Goal: Transaction & Acquisition: Book appointment/travel/reservation

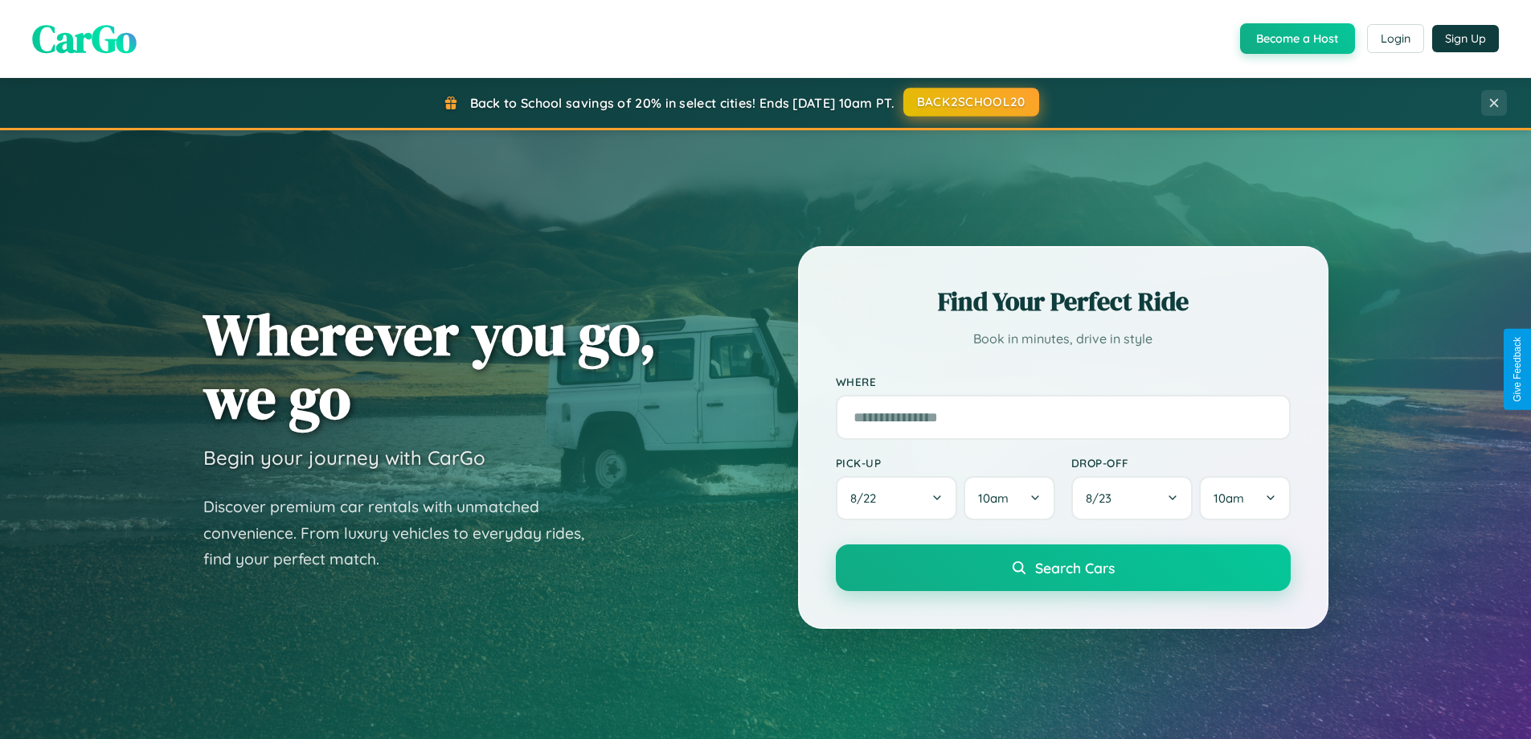
click at [970, 102] on button "BACK2SCHOOL20" at bounding box center [971, 102] width 136 height 29
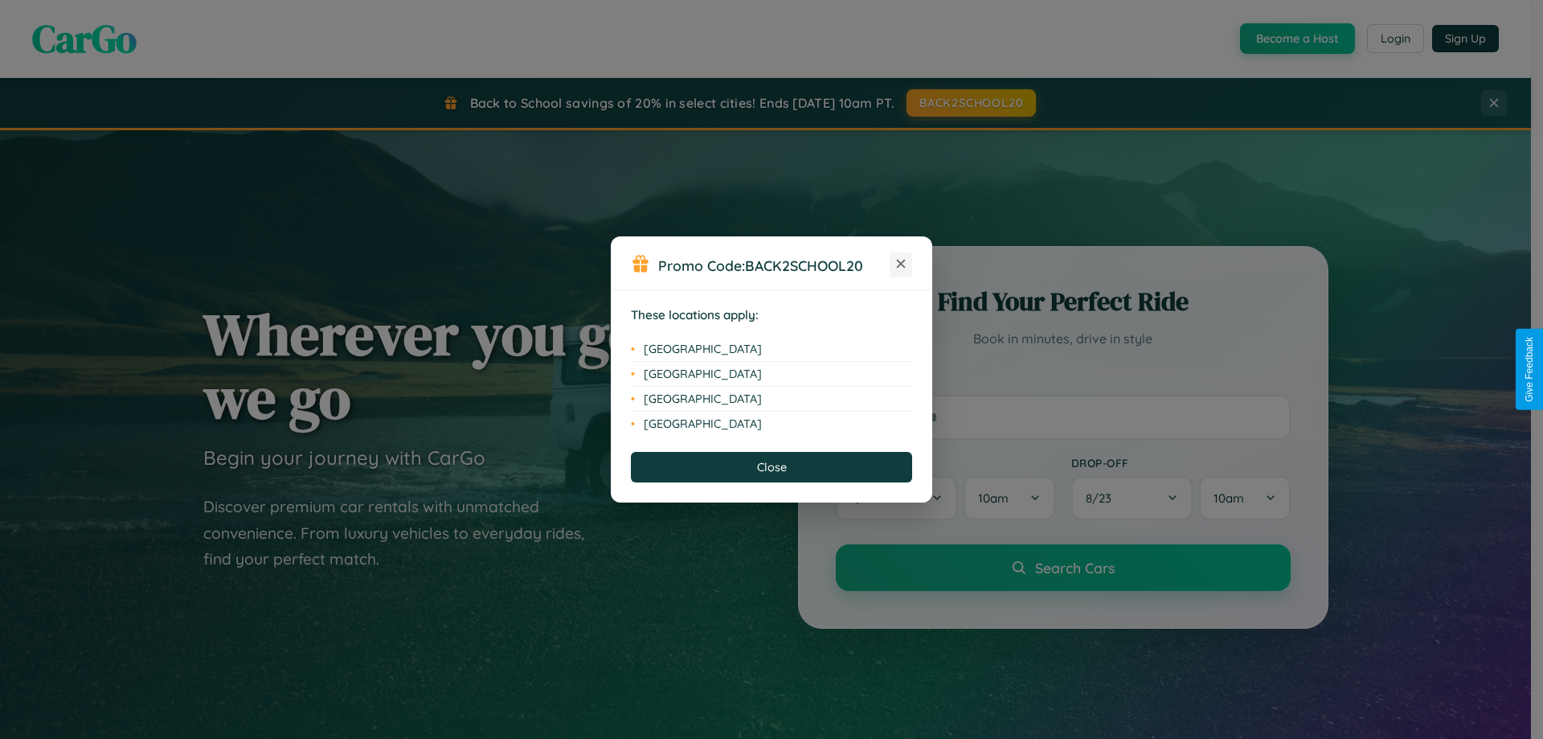
click at [901, 264] on icon at bounding box center [901, 264] width 9 height 9
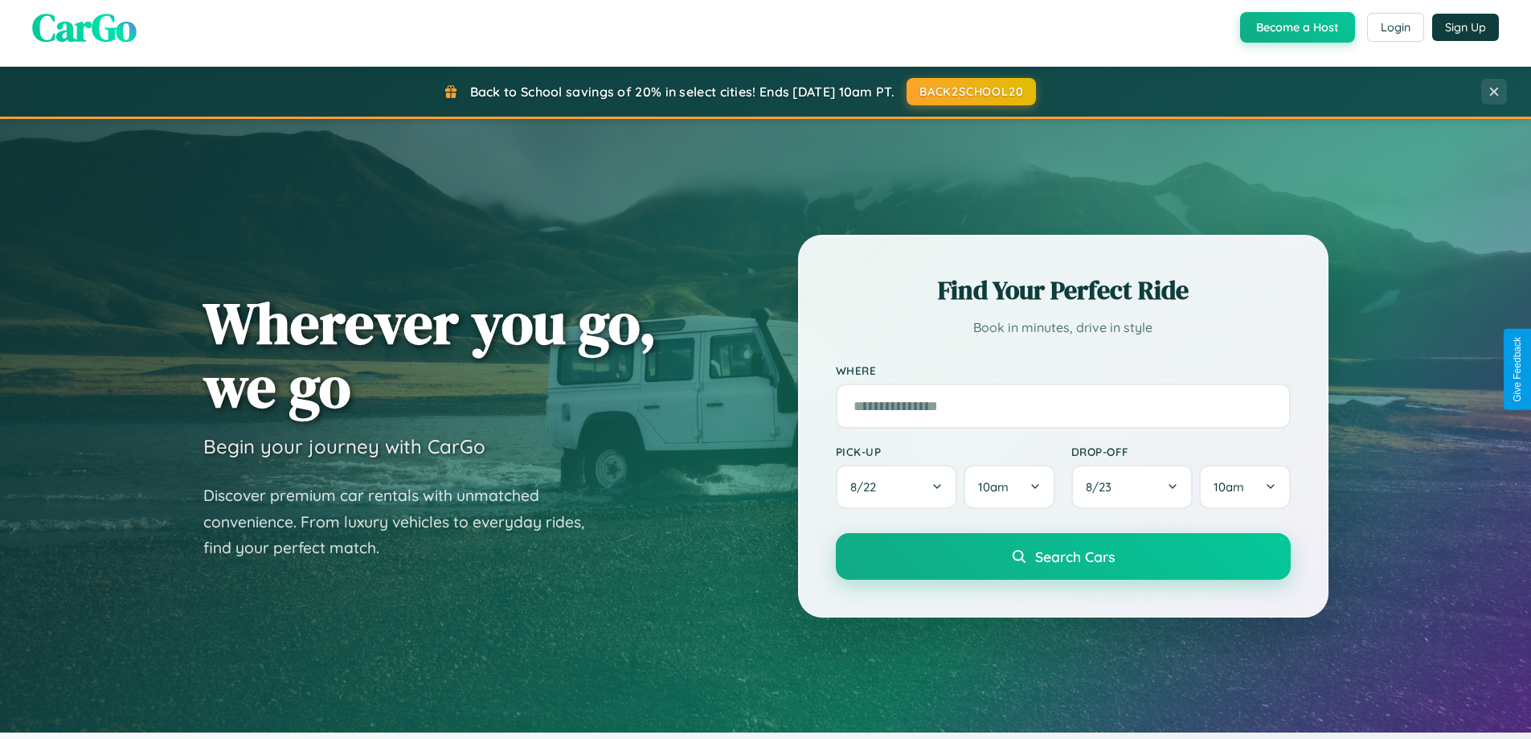
scroll to position [2582, 0]
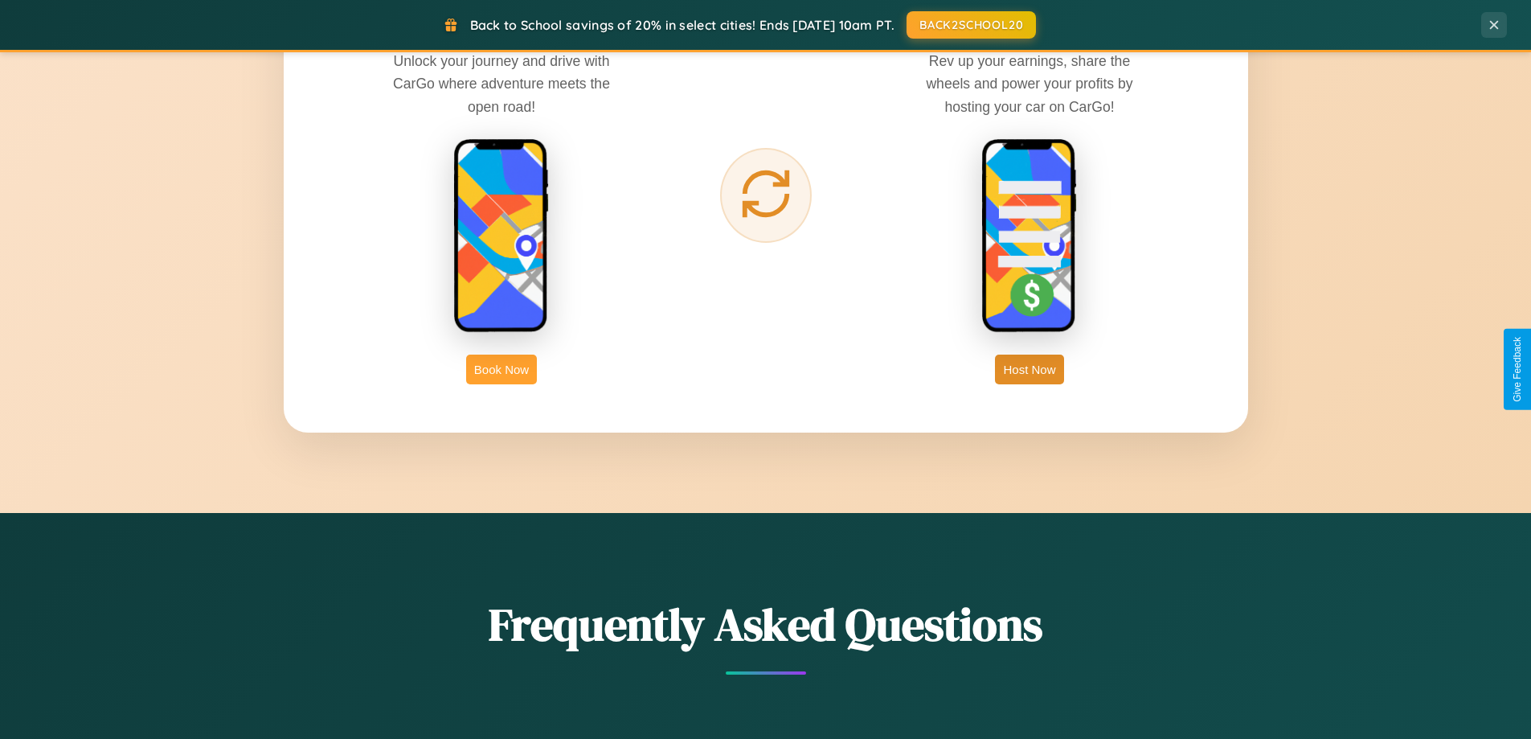
click at [501, 369] on button "Book Now" at bounding box center [501, 369] width 71 height 30
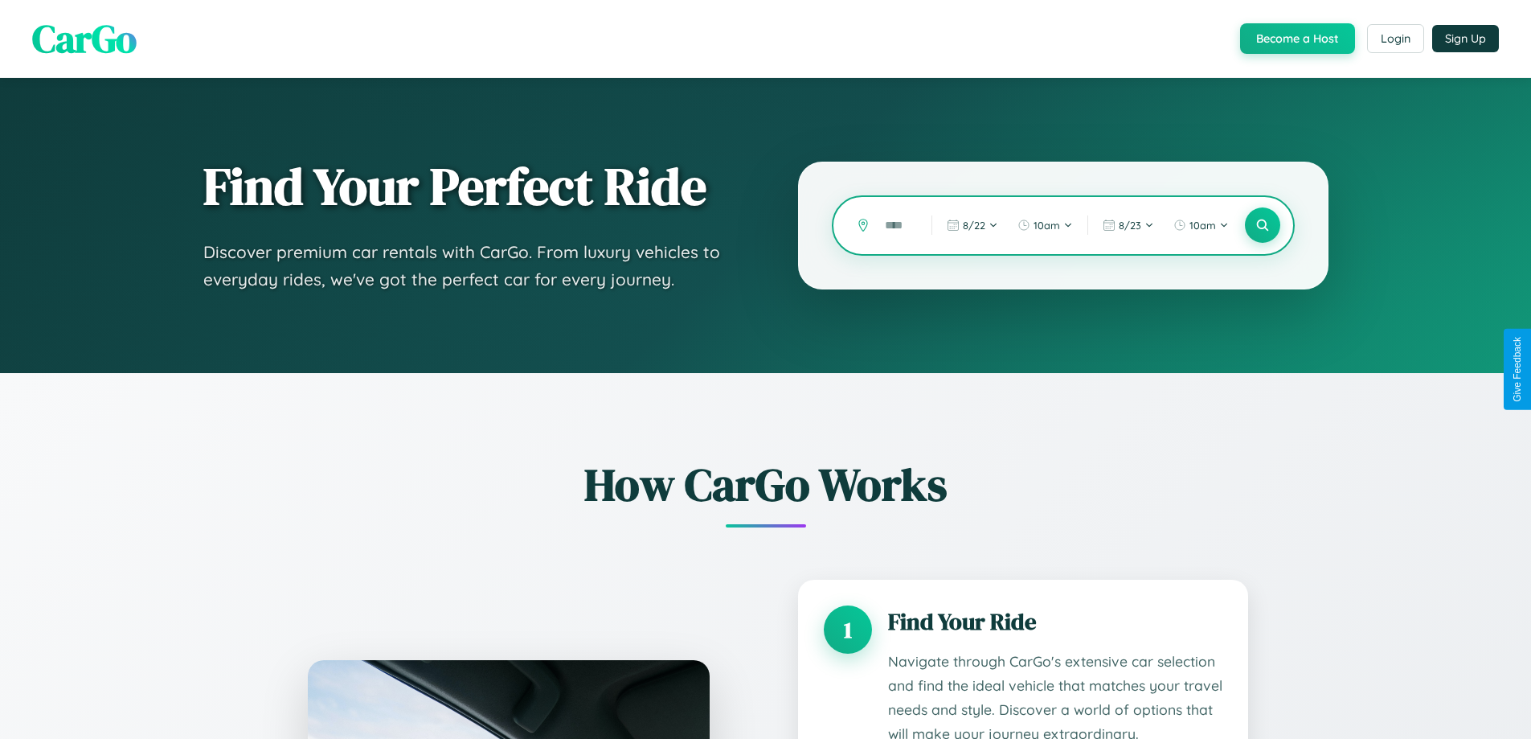
click at [896, 225] on input "text" at bounding box center [896, 225] width 39 height 28
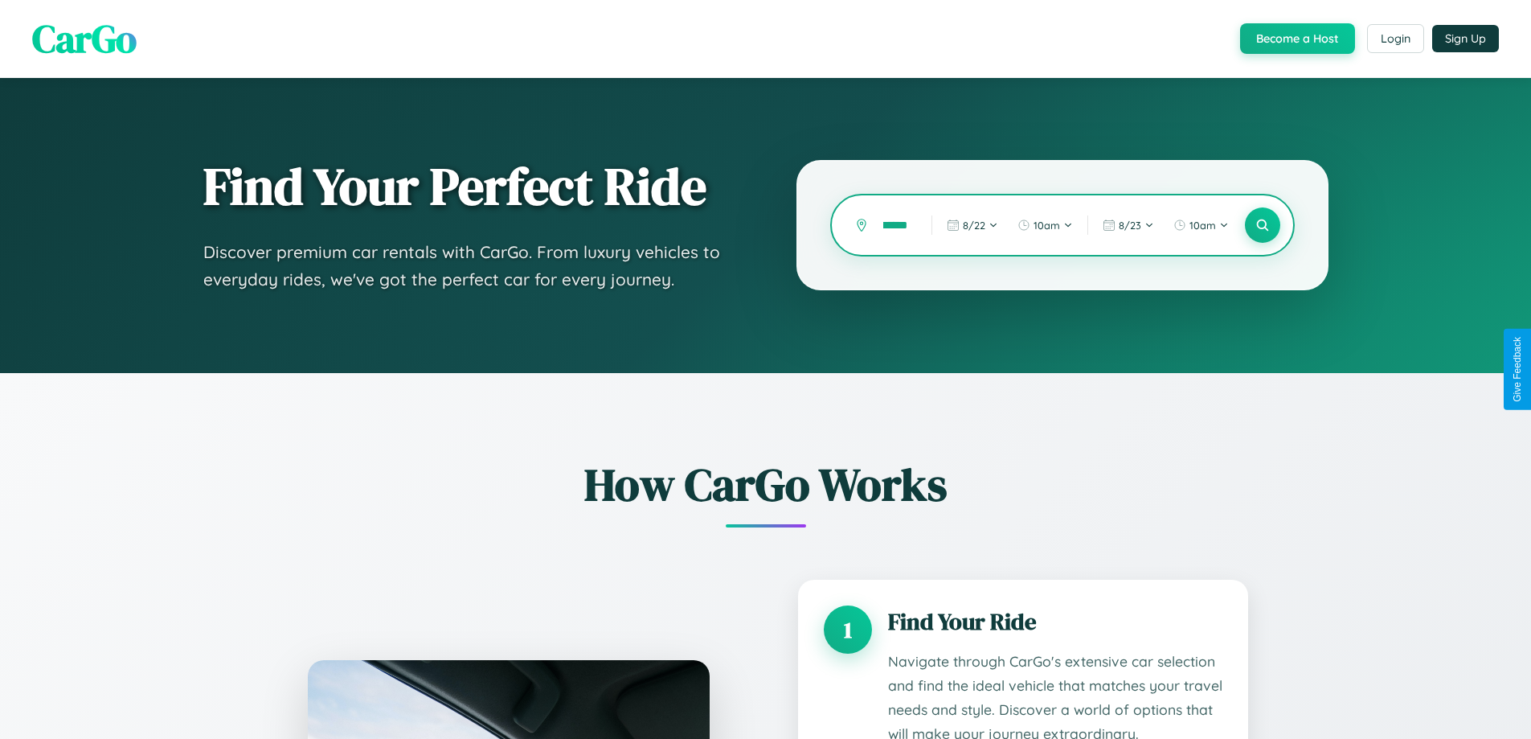
scroll to position [0, 10]
type input "******"
click at [1262, 225] on icon at bounding box center [1261, 225] width 15 height 15
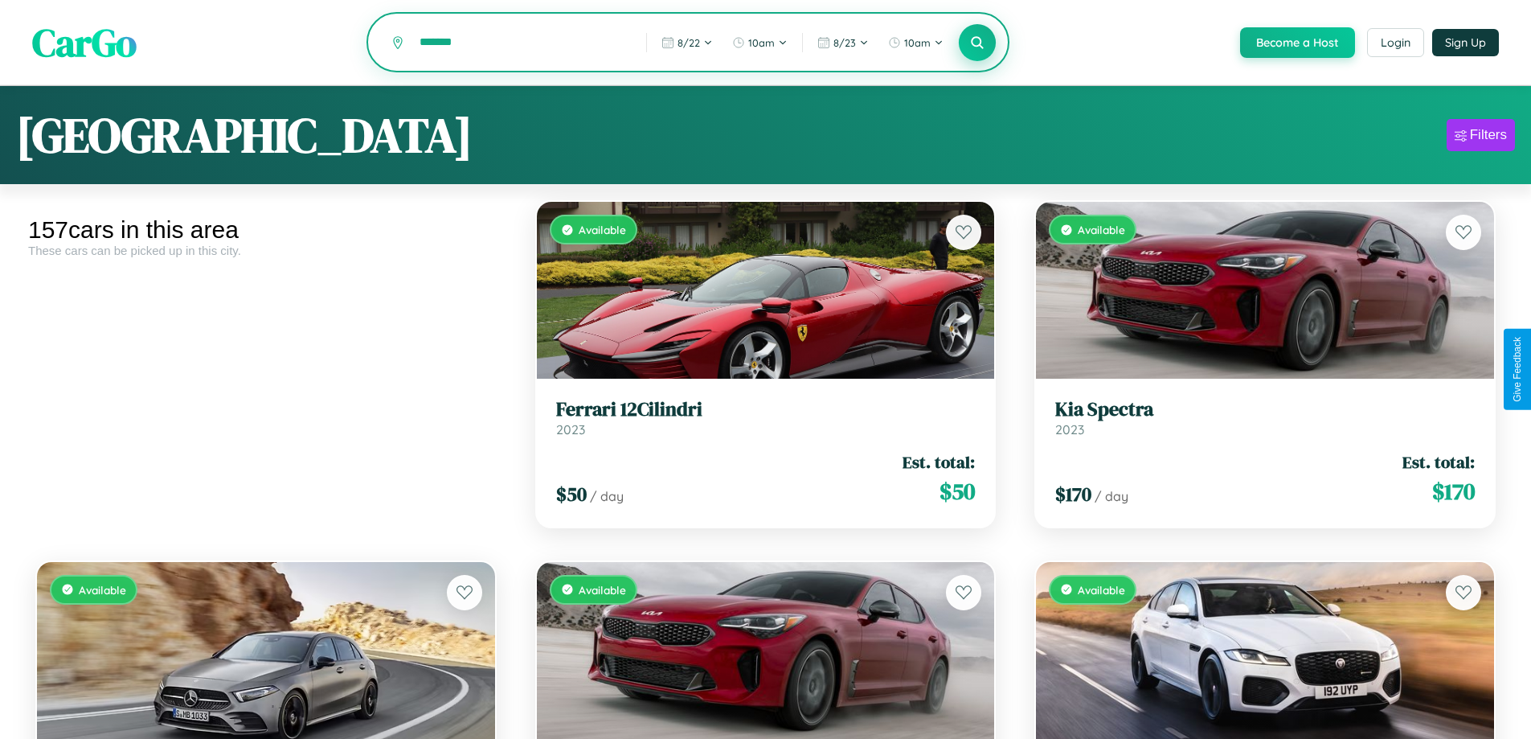
type input "*******"
click at [976, 43] on icon at bounding box center [977, 42] width 15 height 15
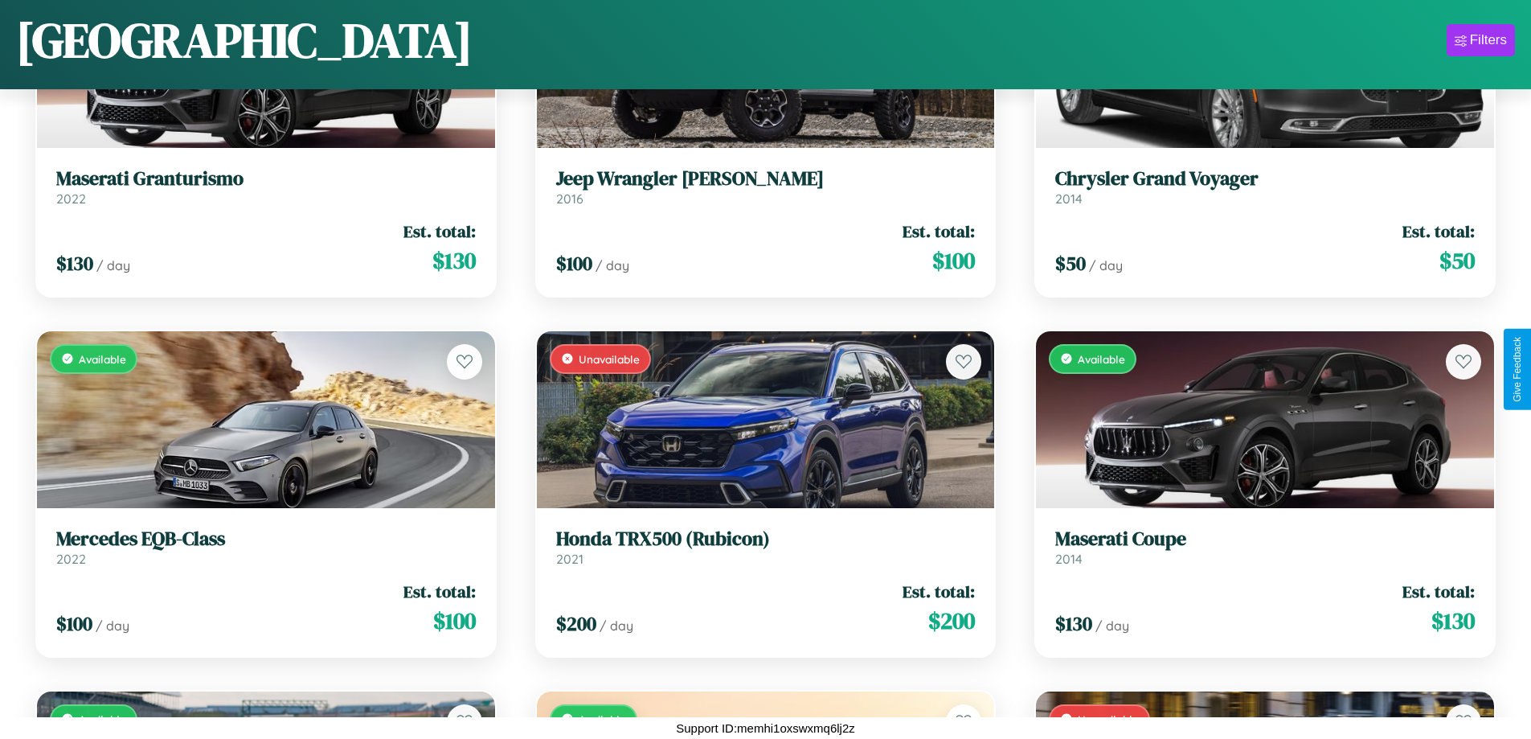
scroll to position [2385, 0]
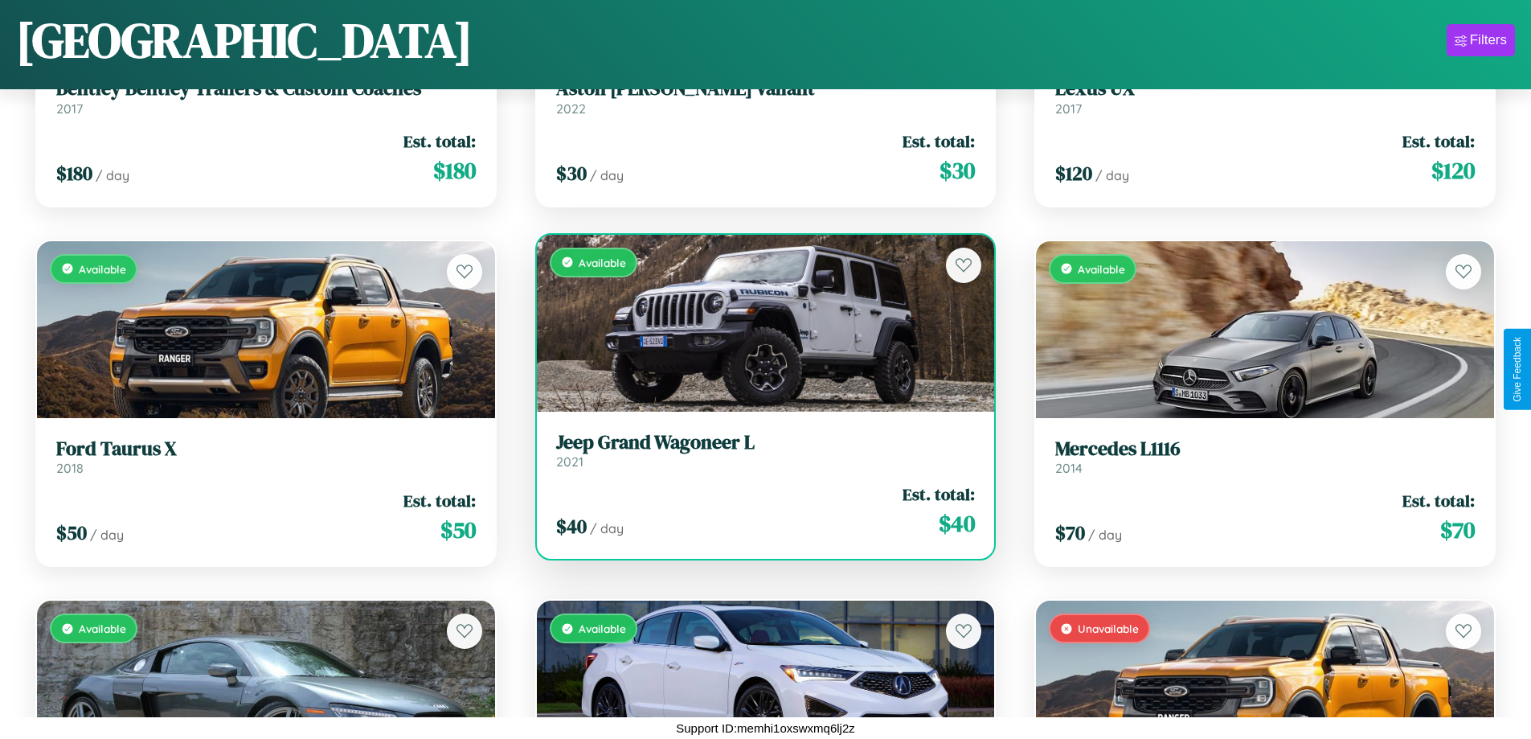
click at [759, 511] on div "$ 40 / day Est. total: $ 40" at bounding box center [765, 510] width 419 height 57
click at [759, 510] on div "$ 40 / day Est. total: $ 40" at bounding box center [765, 510] width 419 height 57
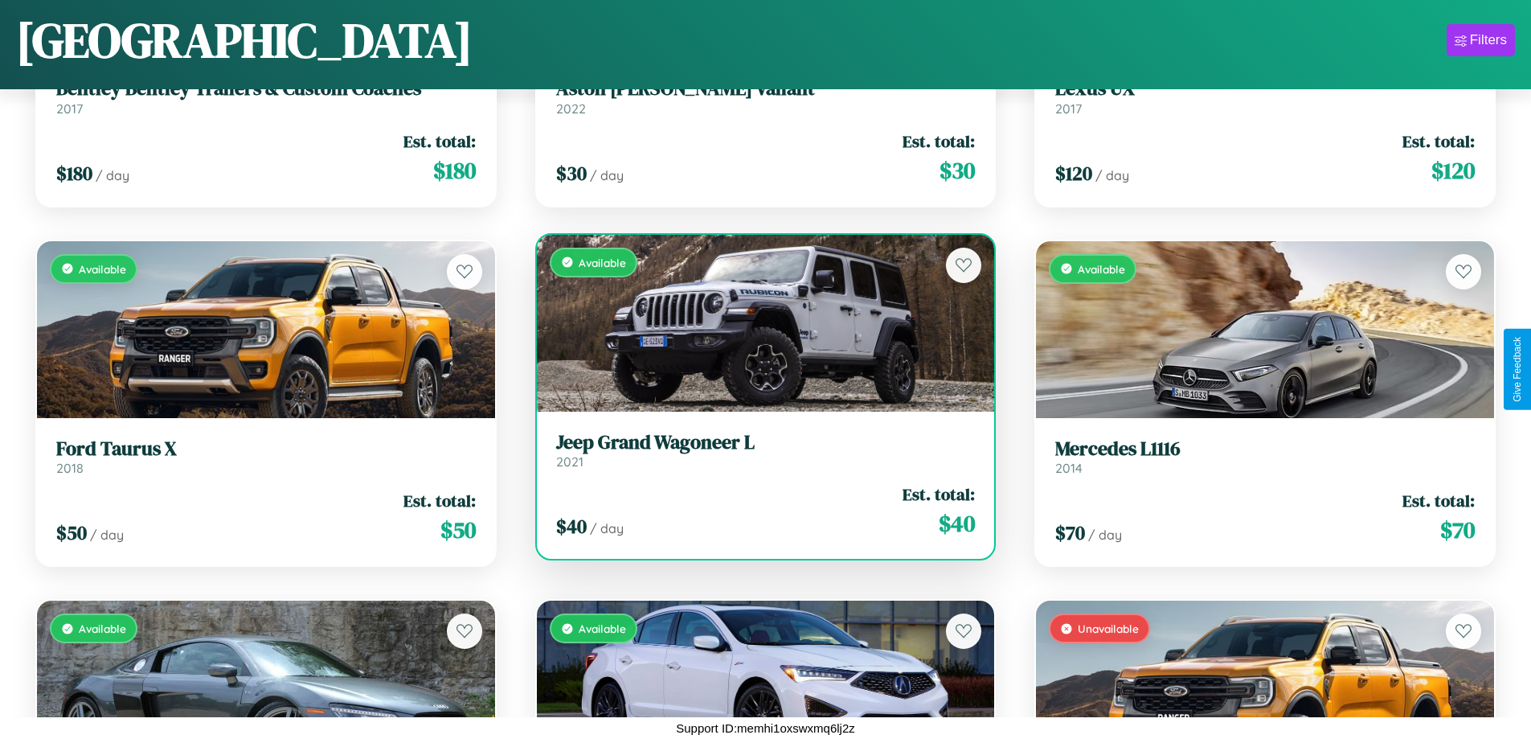
click at [759, 510] on div "$ 40 / day Est. total: $ 40" at bounding box center [765, 510] width 419 height 57
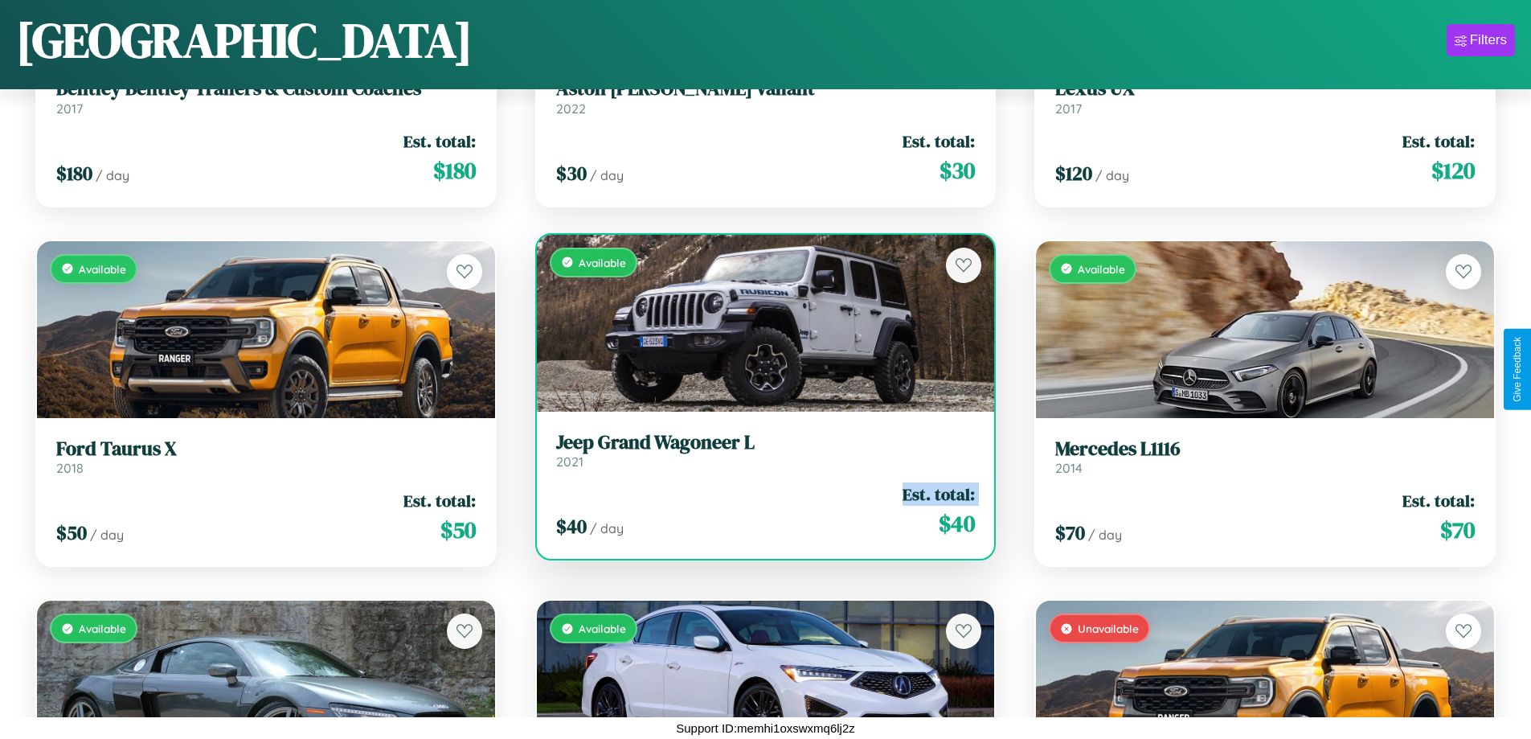
click at [759, 510] on div "$ 40 / day Est. total: $ 40" at bounding box center [765, 510] width 419 height 57
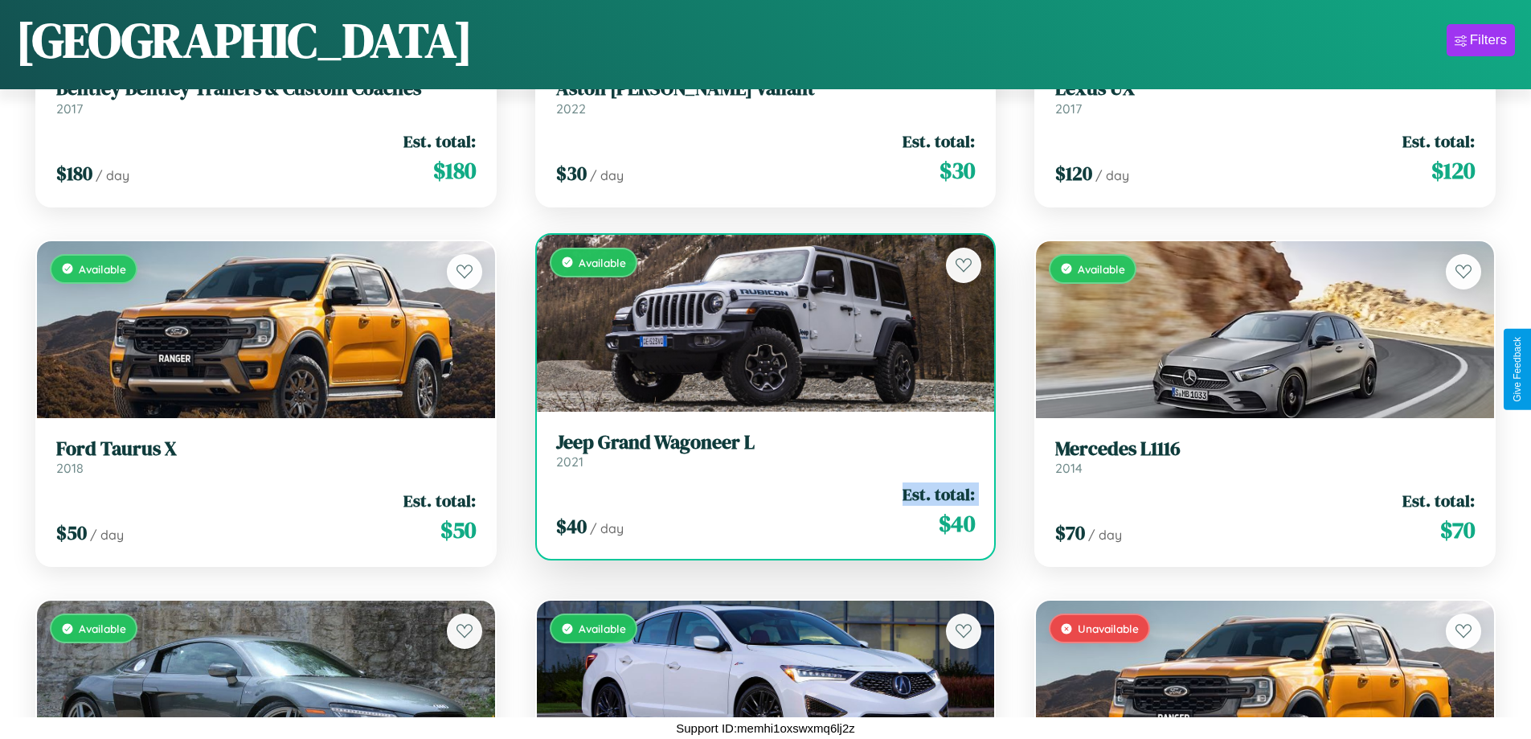
click at [759, 510] on div "$ 40 / day Est. total: $ 40" at bounding box center [765, 510] width 419 height 57
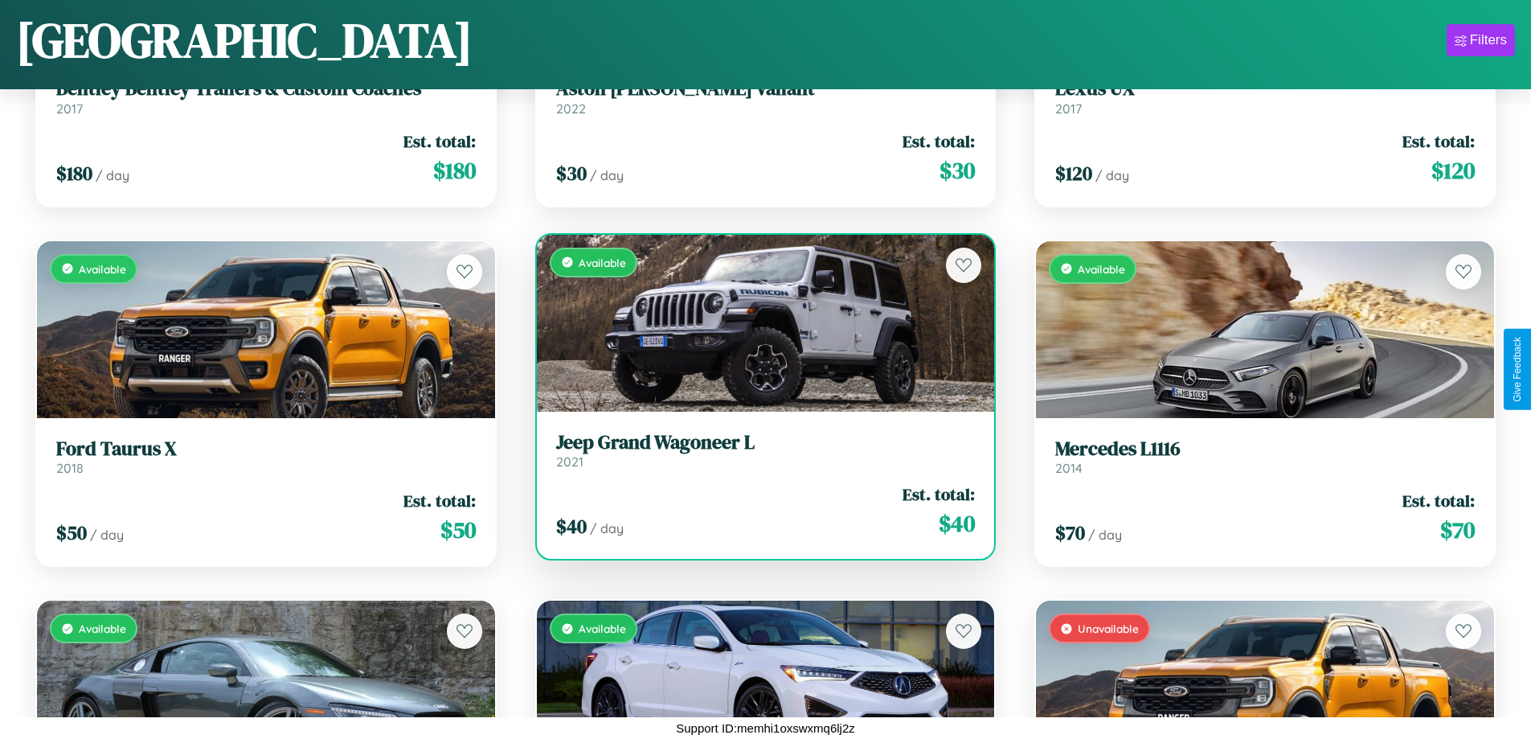
click at [759, 510] on div "$ 40 / day Est. total: $ 40" at bounding box center [765, 510] width 419 height 57
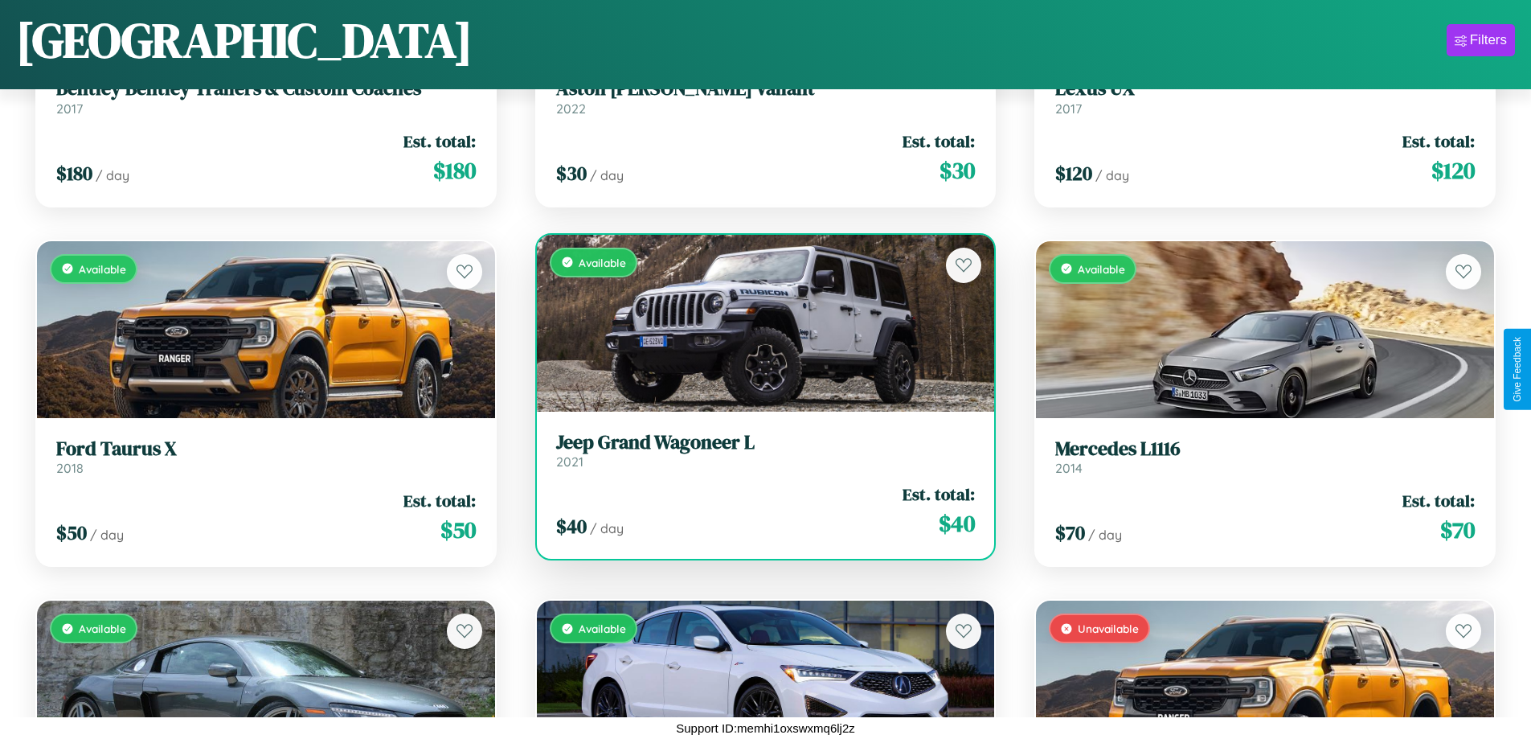
click at [759, 449] on h3 "Jeep Grand Wagoneer L" at bounding box center [765, 442] width 419 height 23
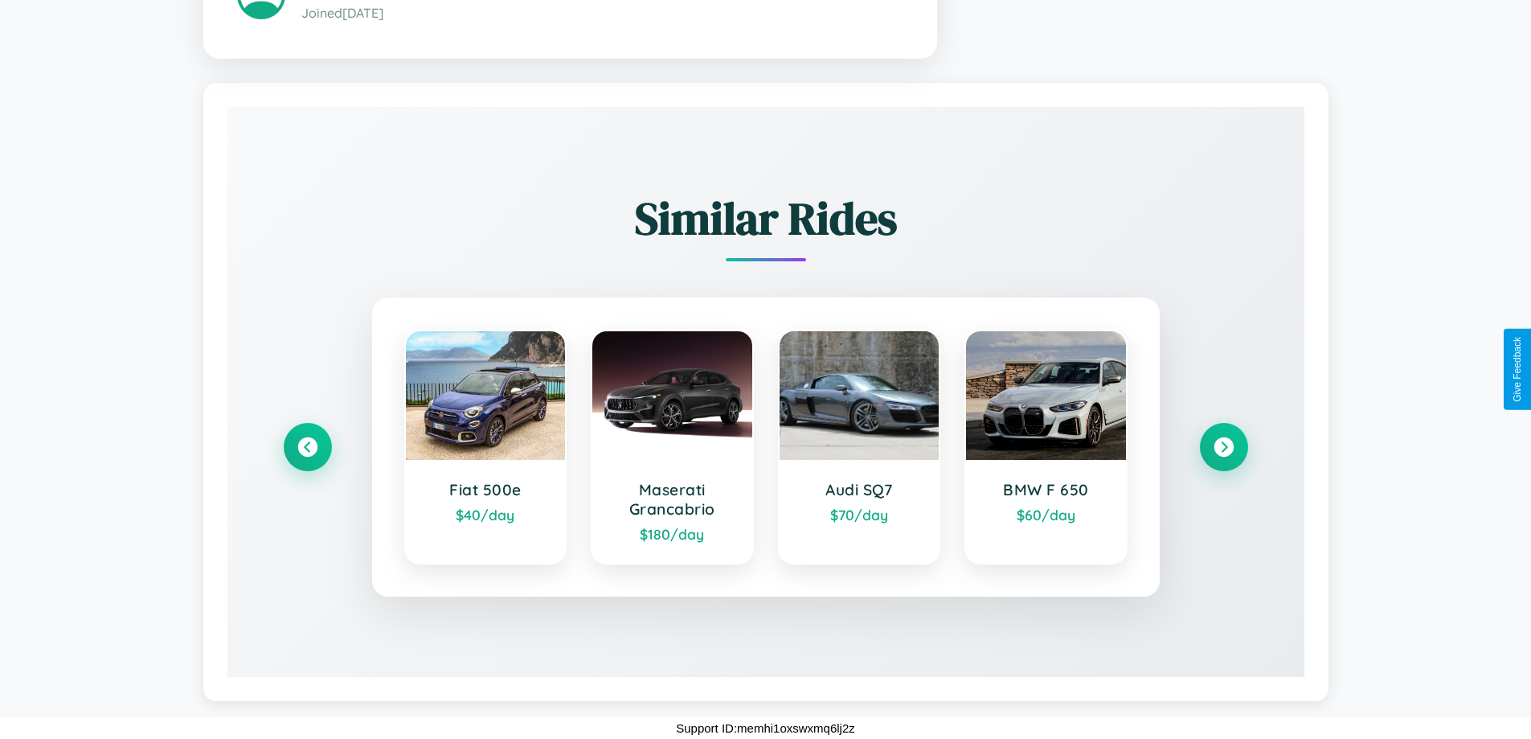
scroll to position [1019, 0]
click at [1223, 446] on icon at bounding box center [1224, 447] width 22 height 22
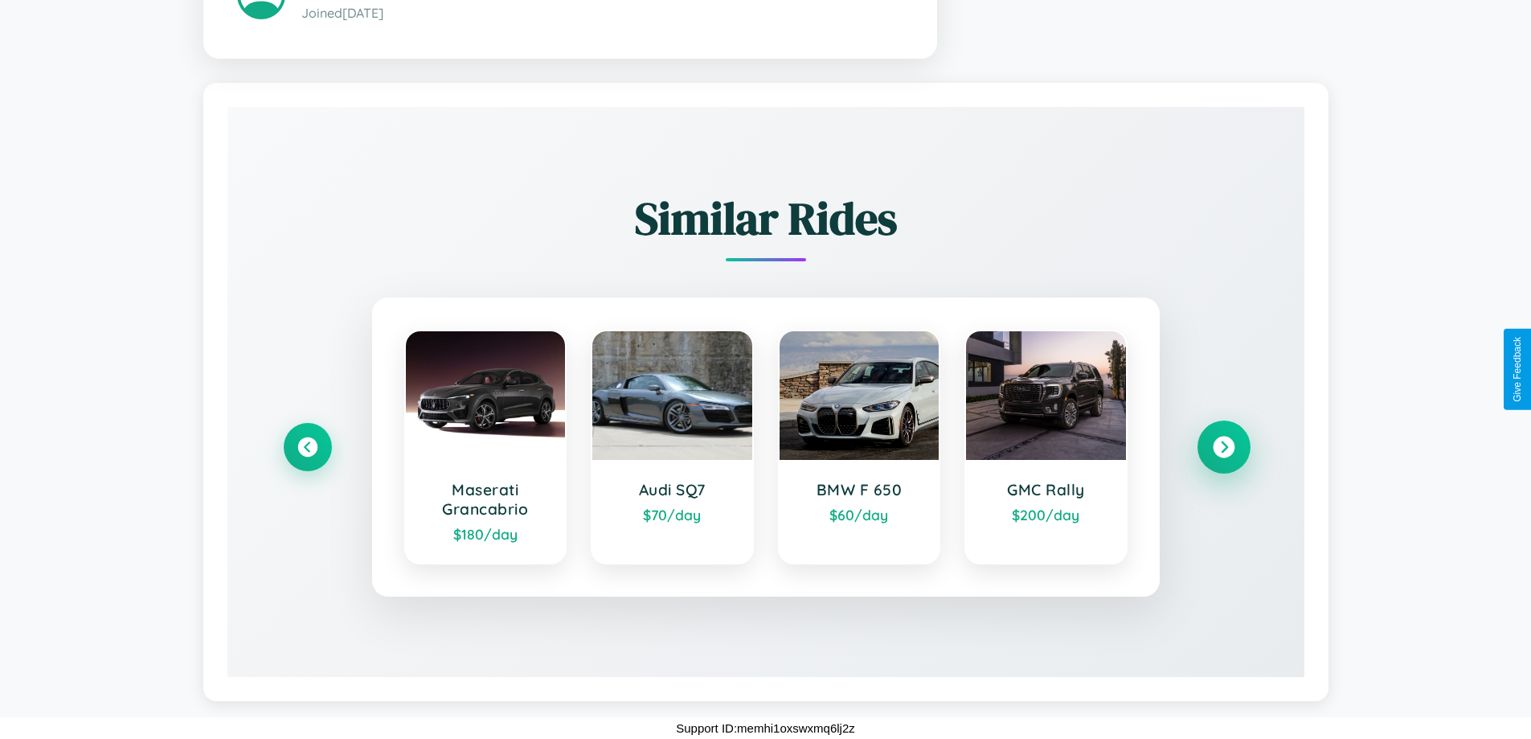
click at [1223, 446] on icon at bounding box center [1224, 447] width 22 height 22
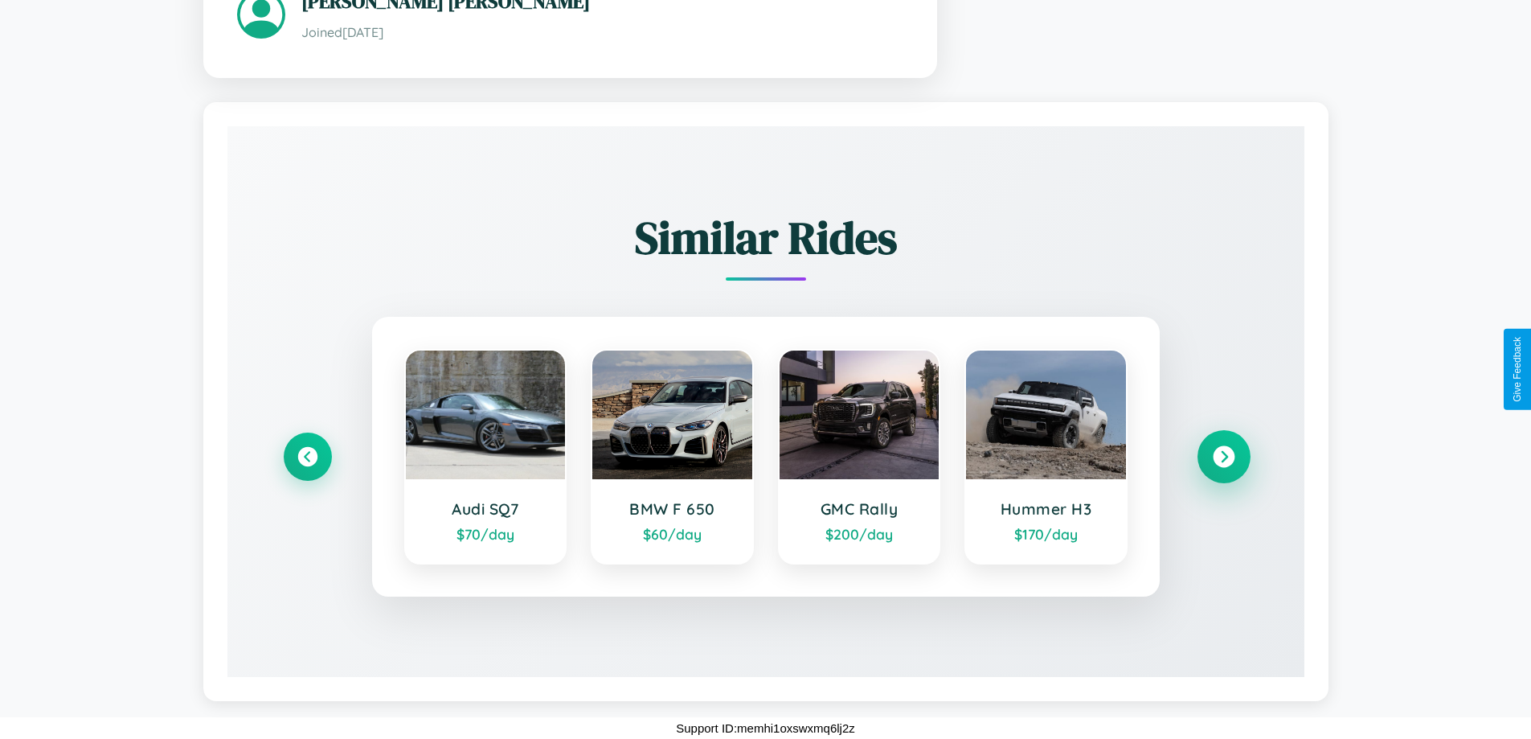
scroll to position [1000, 0]
click at [1223, 456] on icon at bounding box center [1224, 457] width 22 height 22
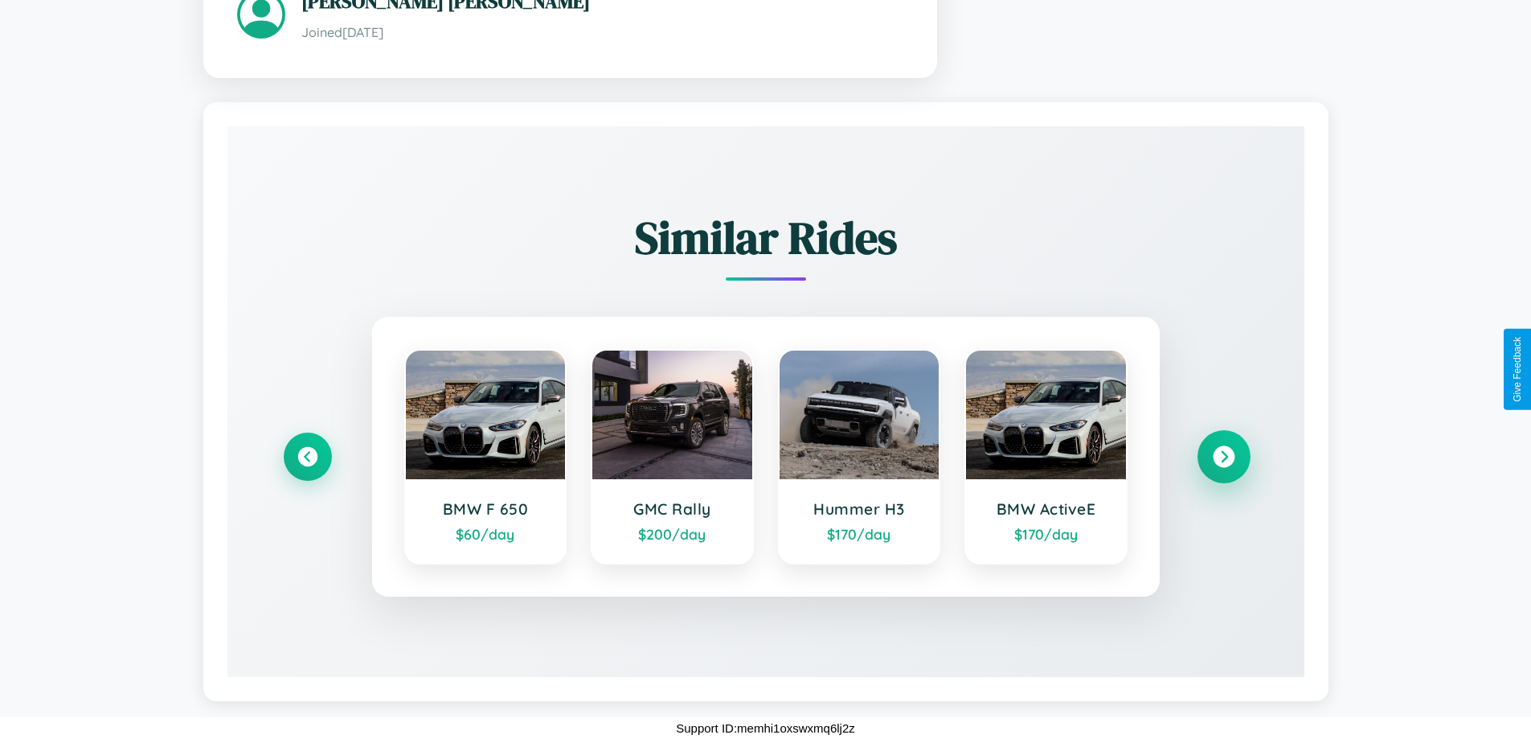
click at [1223, 456] on icon at bounding box center [1224, 457] width 22 height 22
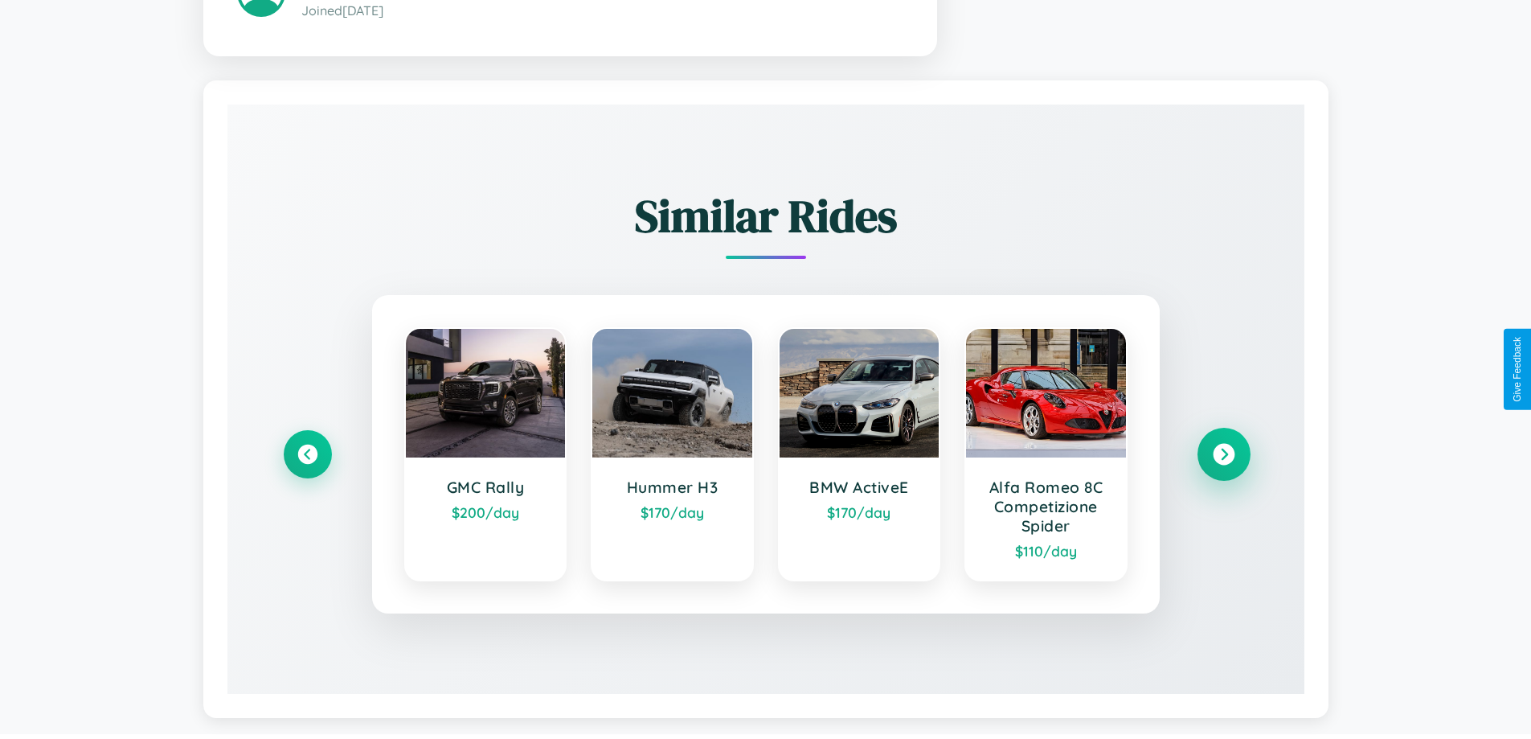
click at [1223, 456] on icon at bounding box center [1224, 455] width 22 height 22
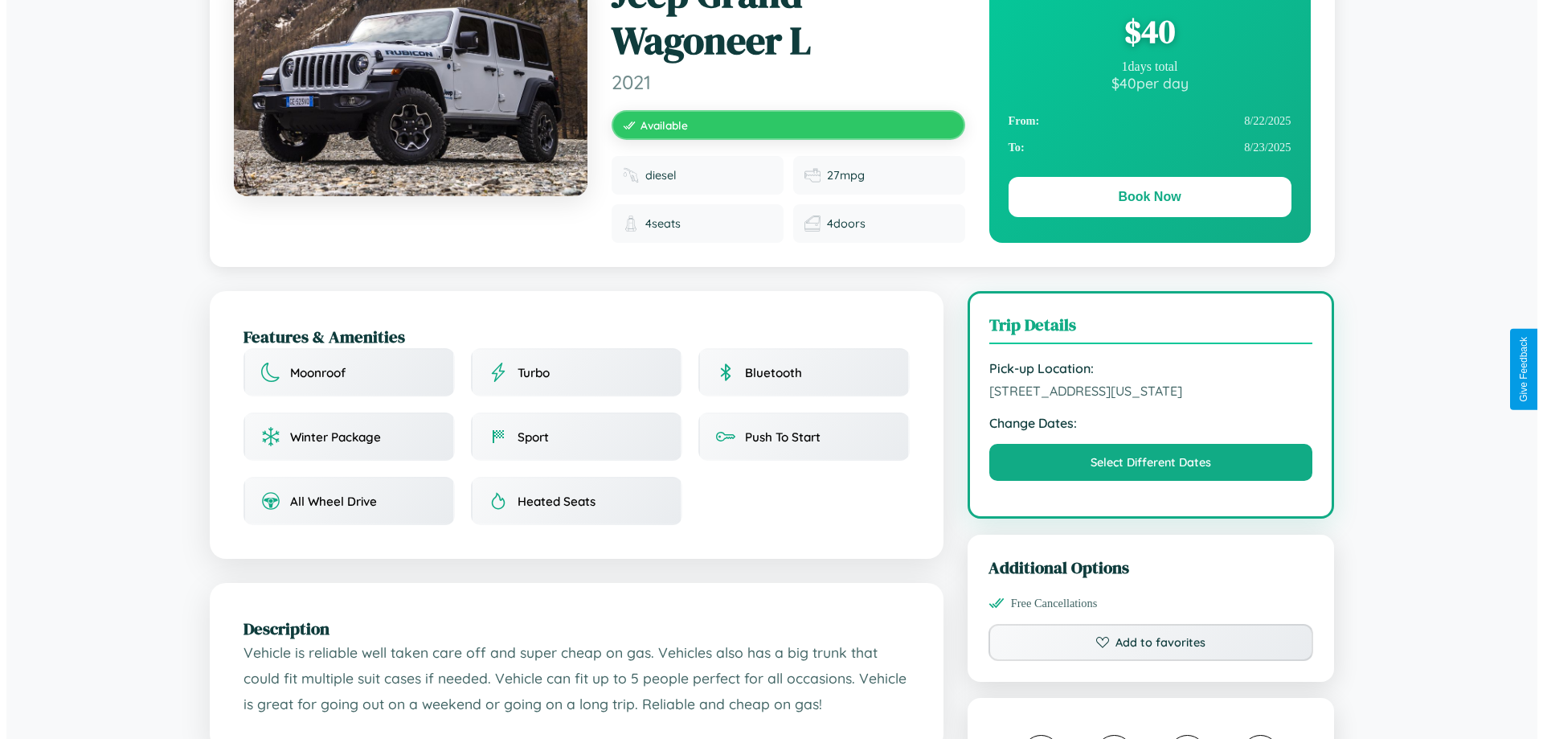
scroll to position [0, 0]
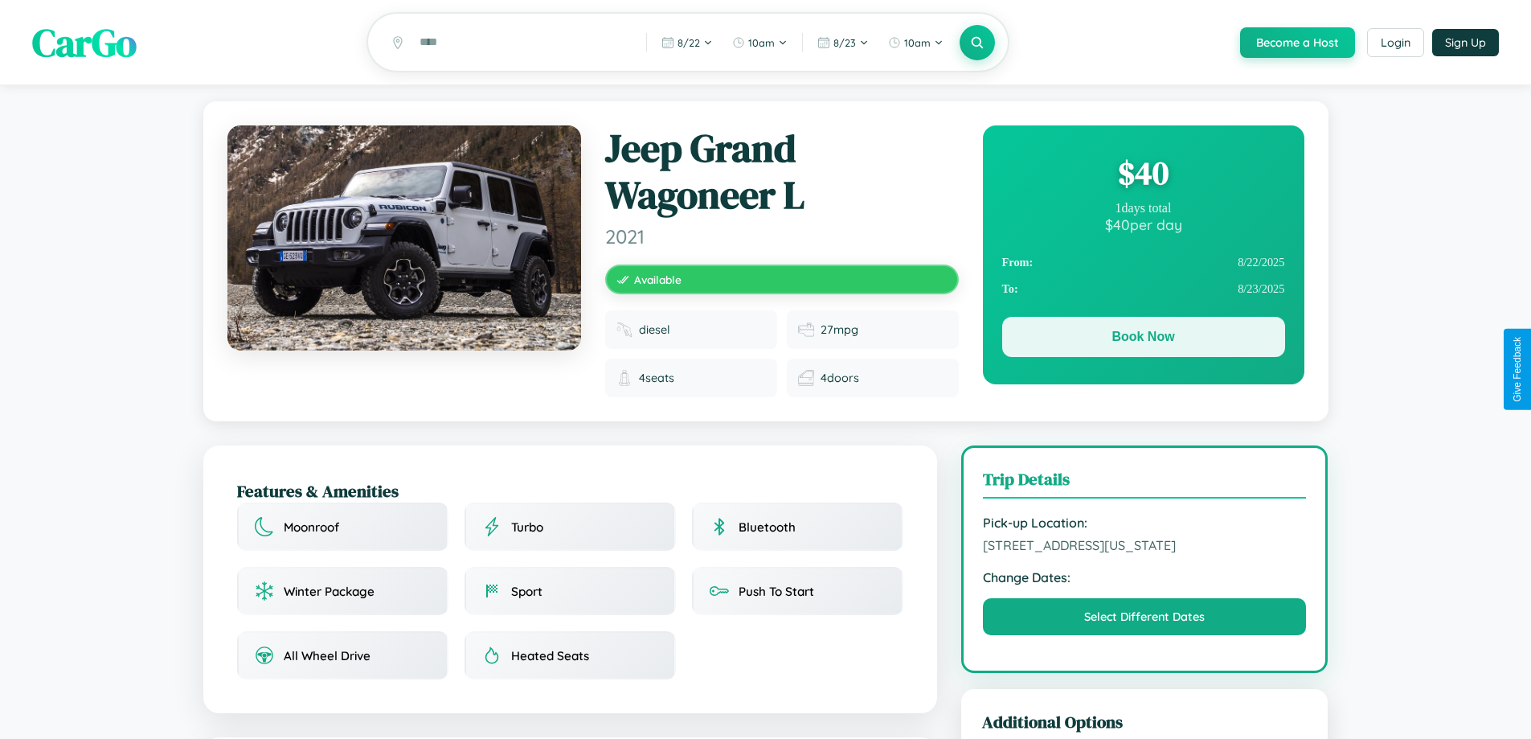
click at [1143, 339] on button "Book Now" at bounding box center [1143, 337] width 283 height 40
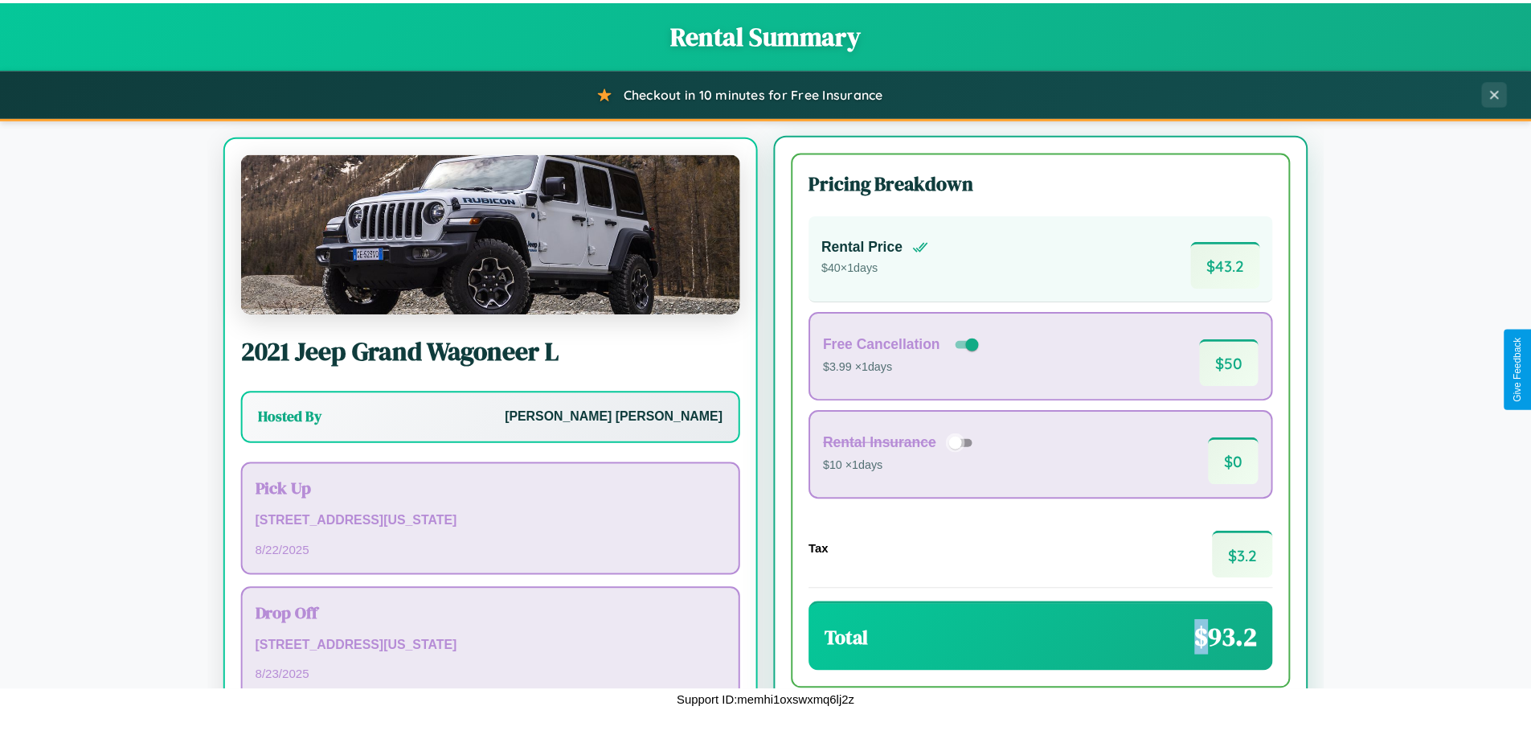
scroll to position [75, 0]
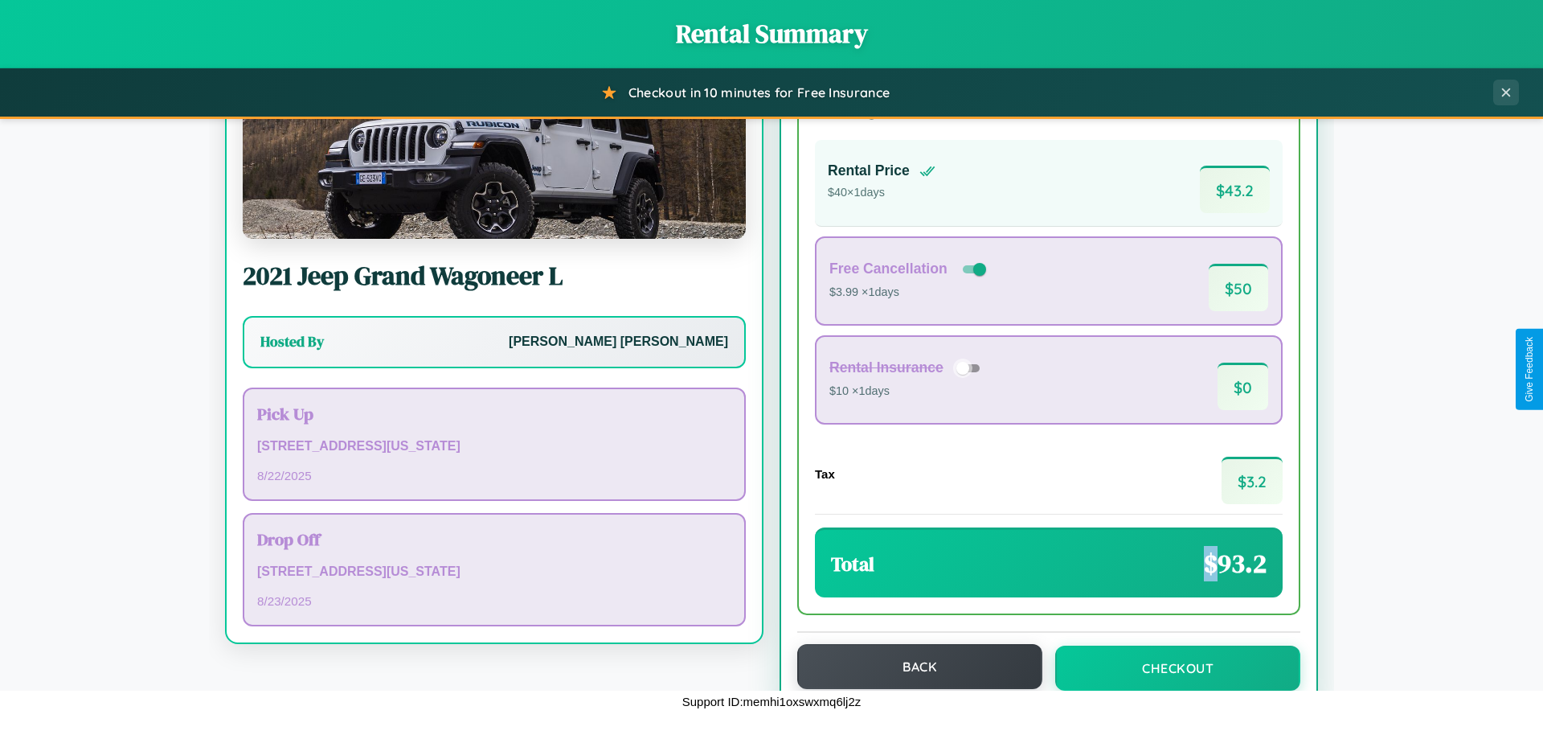
click at [912, 667] on button "Back" at bounding box center [919, 666] width 245 height 45
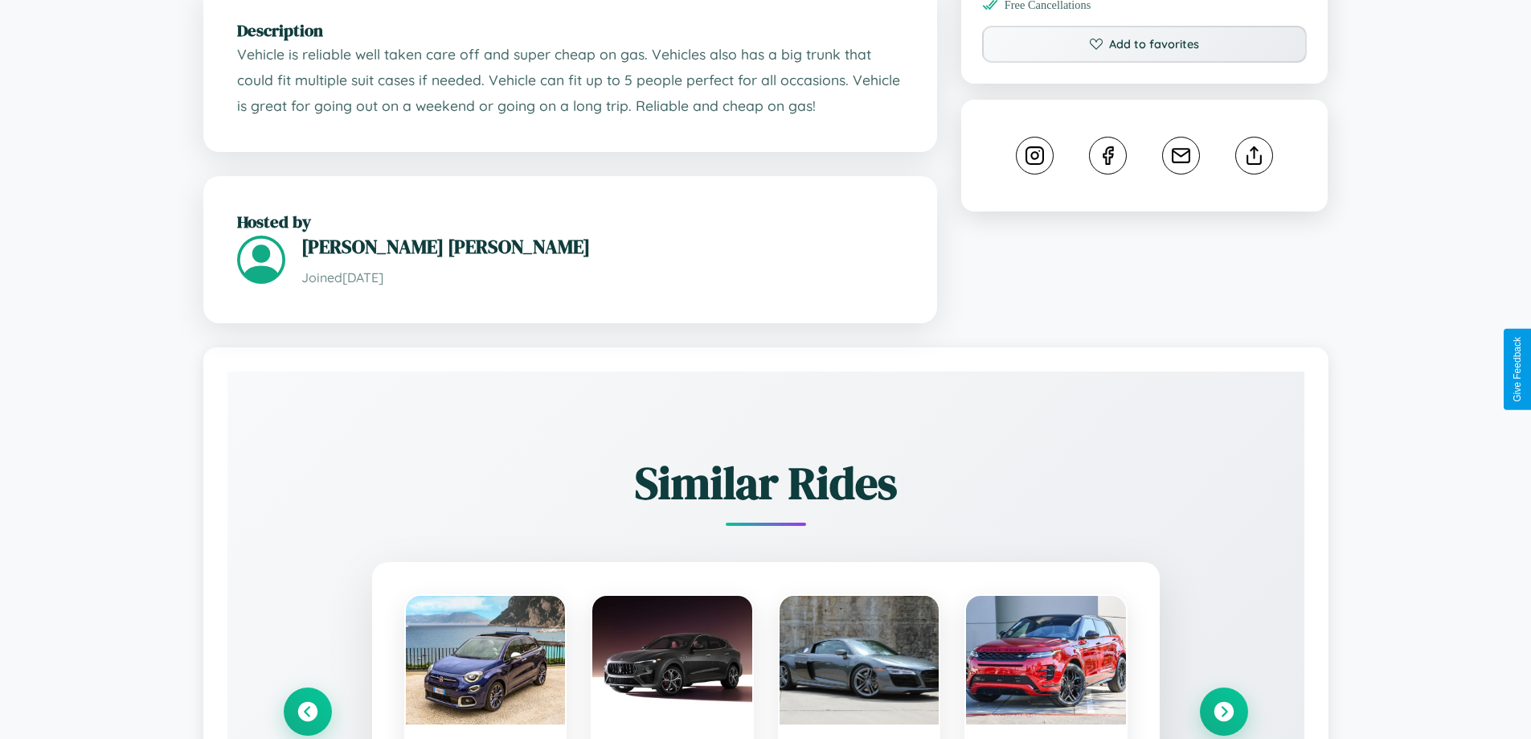
scroll to position [1019, 0]
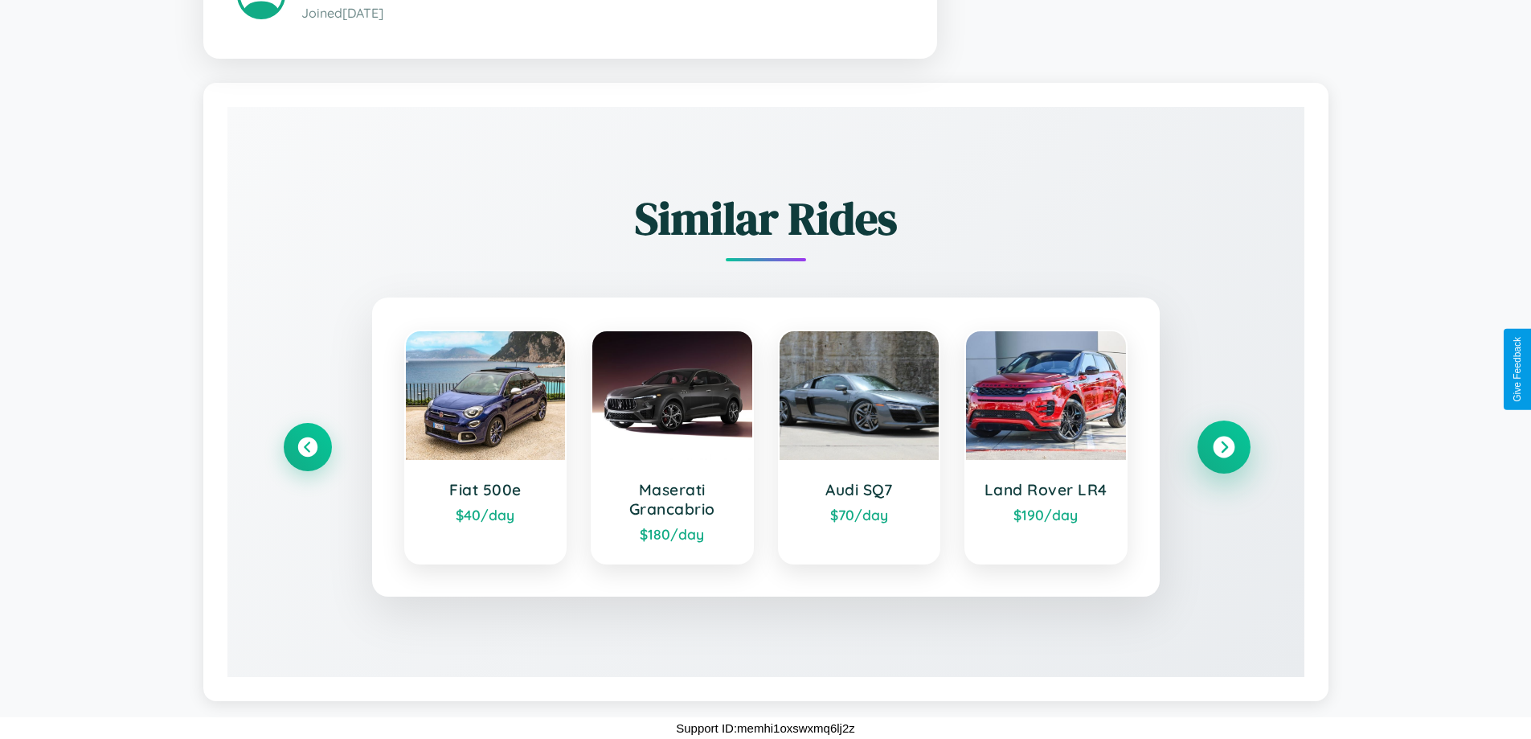
click at [1223, 446] on icon at bounding box center [1224, 447] width 22 height 22
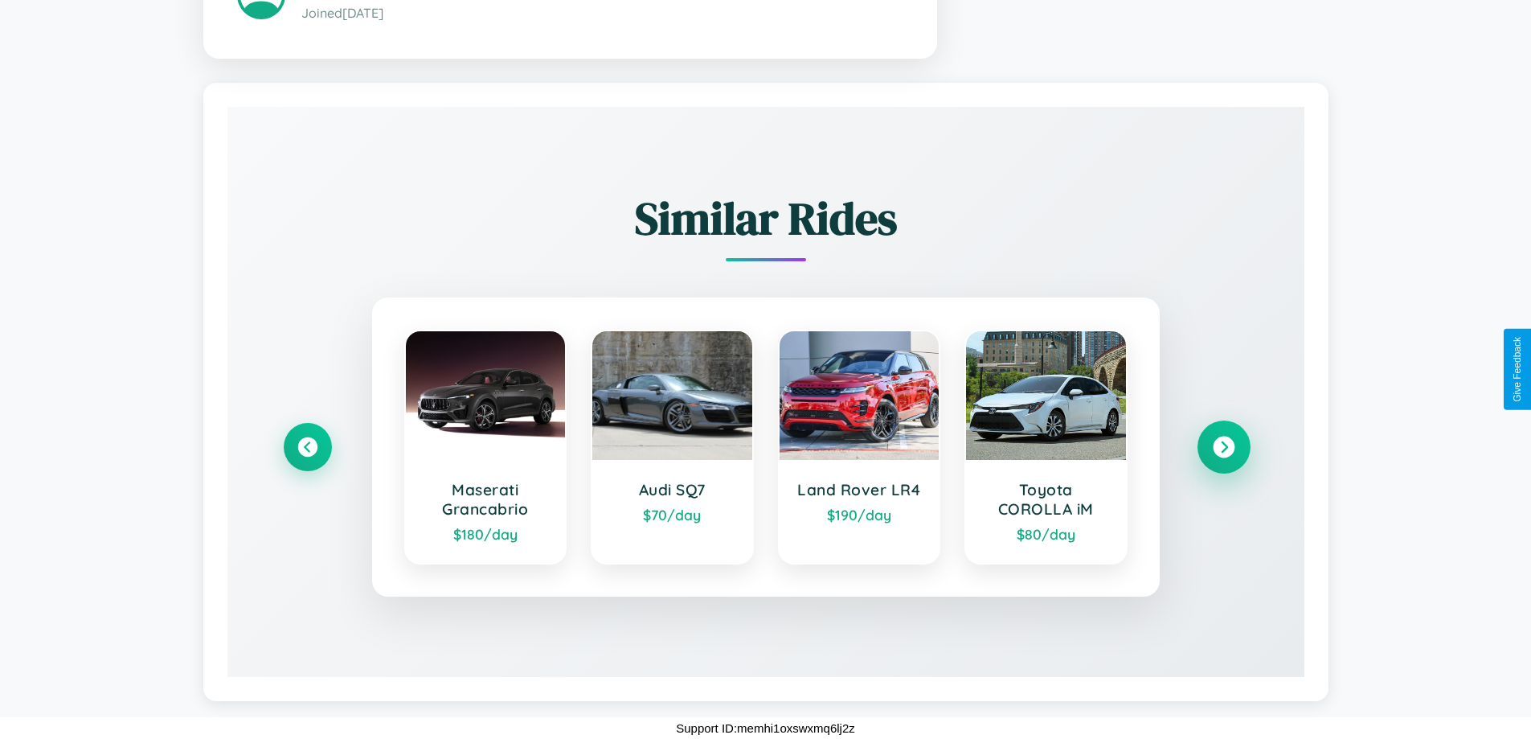
click at [1223, 446] on icon at bounding box center [1224, 447] width 22 height 22
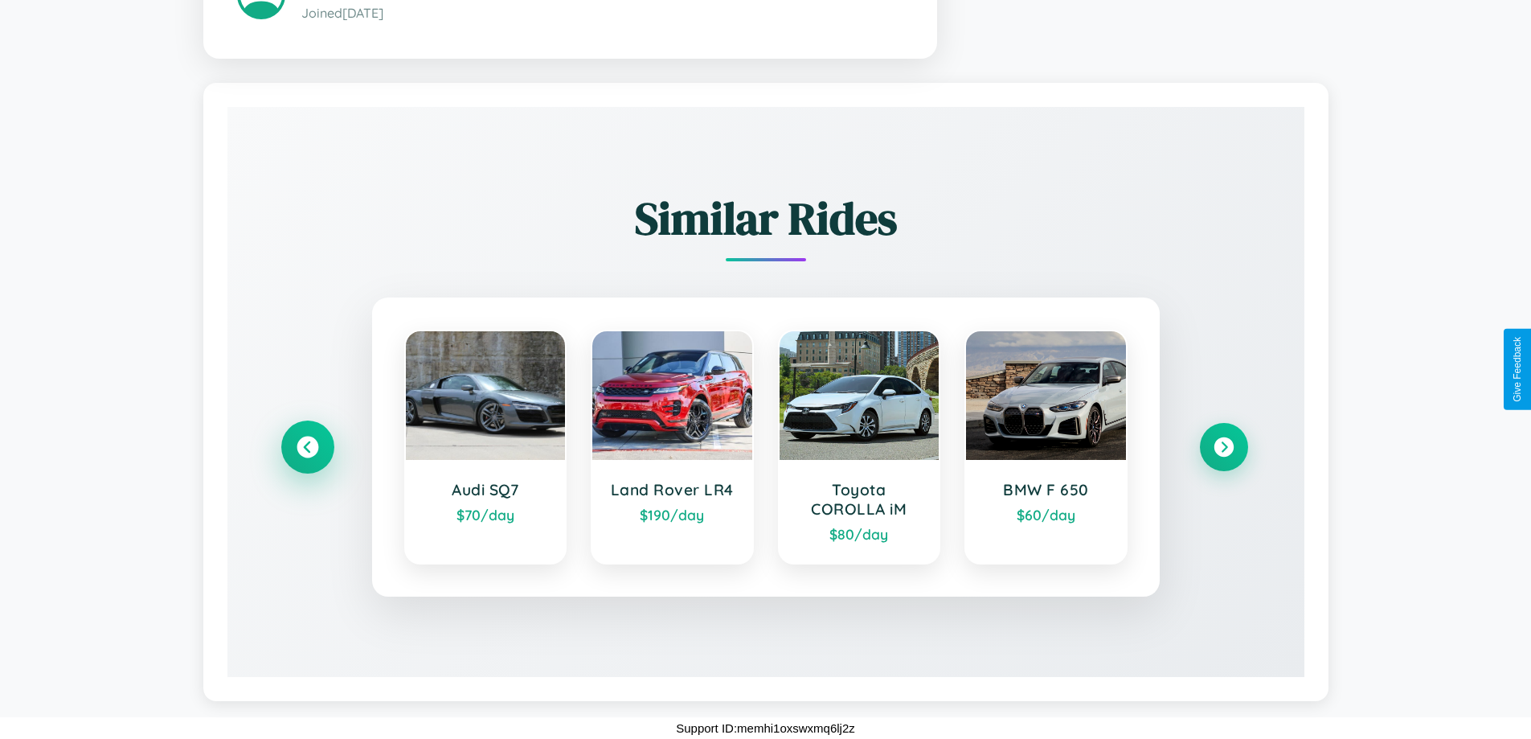
click at [307, 446] on icon at bounding box center [308, 447] width 22 height 22
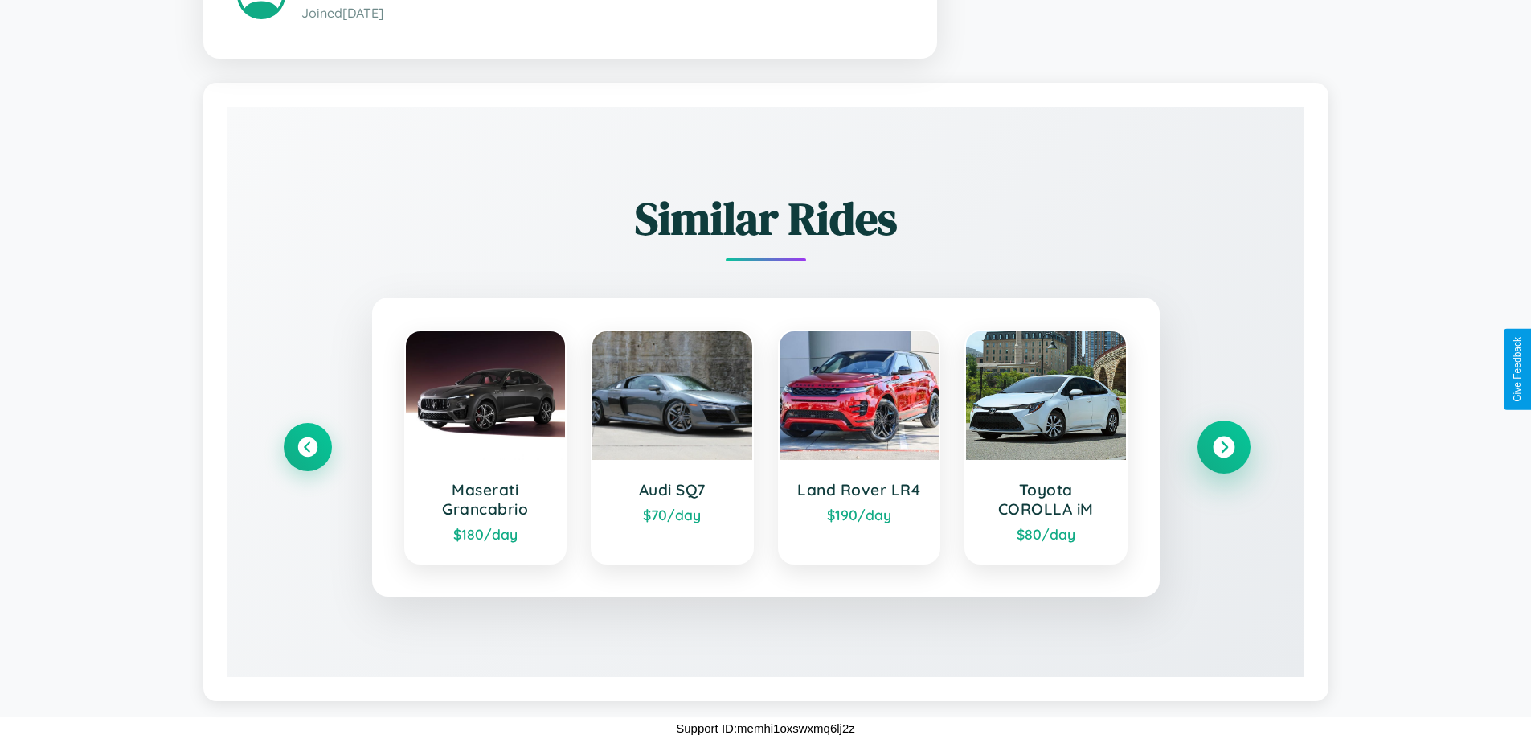
click at [1223, 446] on icon at bounding box center [1224, 447] width 22 height 22
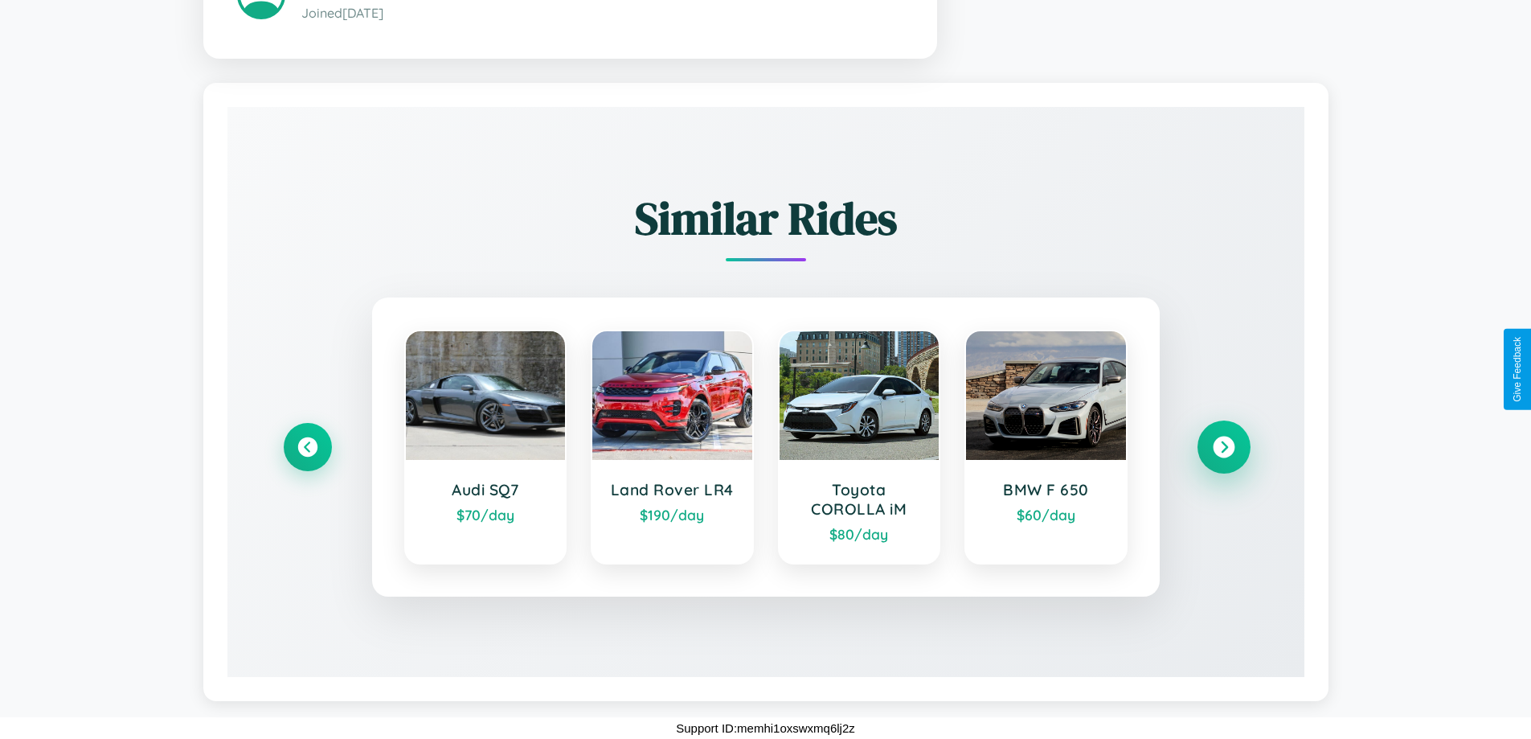
click at [1223, 446] on icon at bounding box center [1224, 447] width 22 height 22
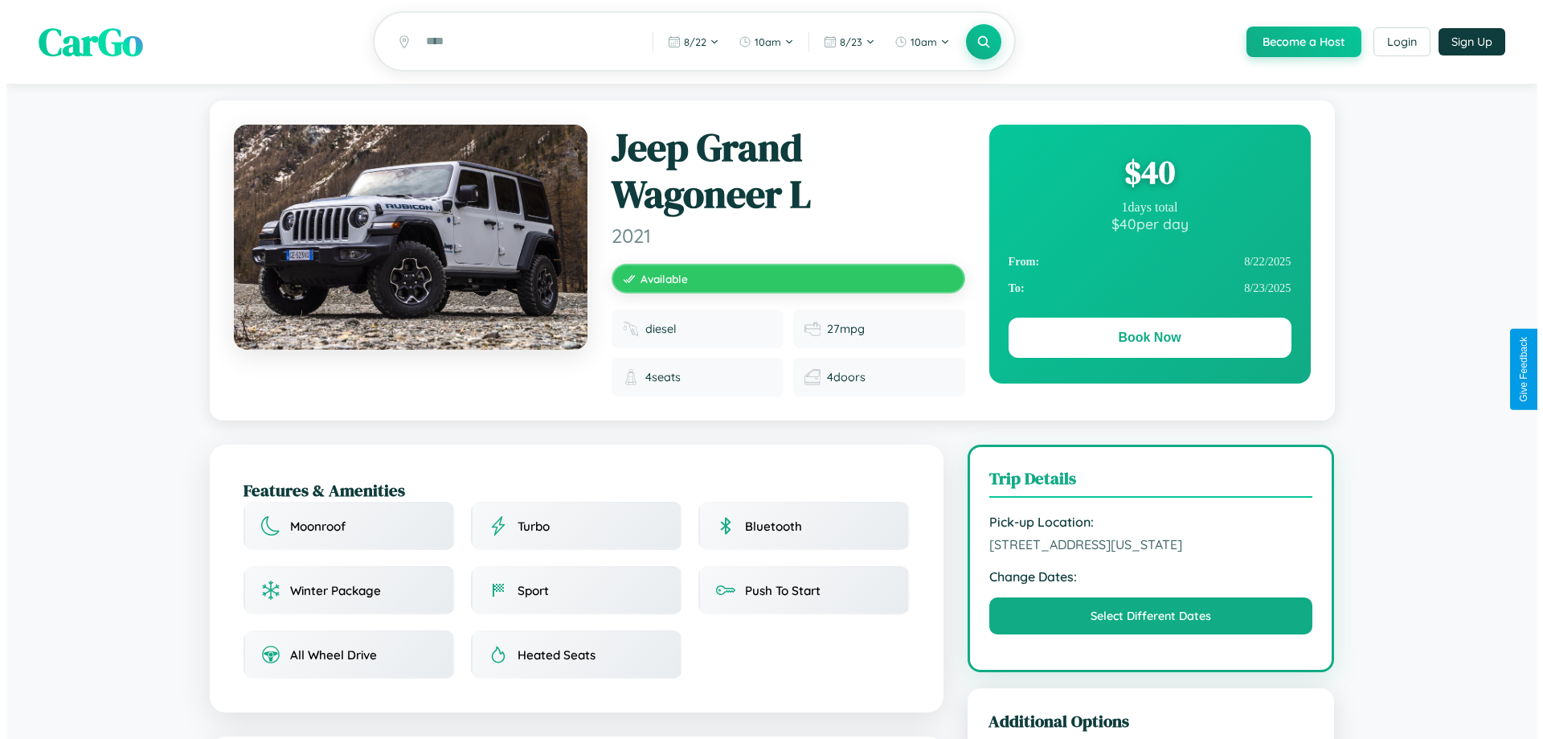
scroll to position [0, 0]
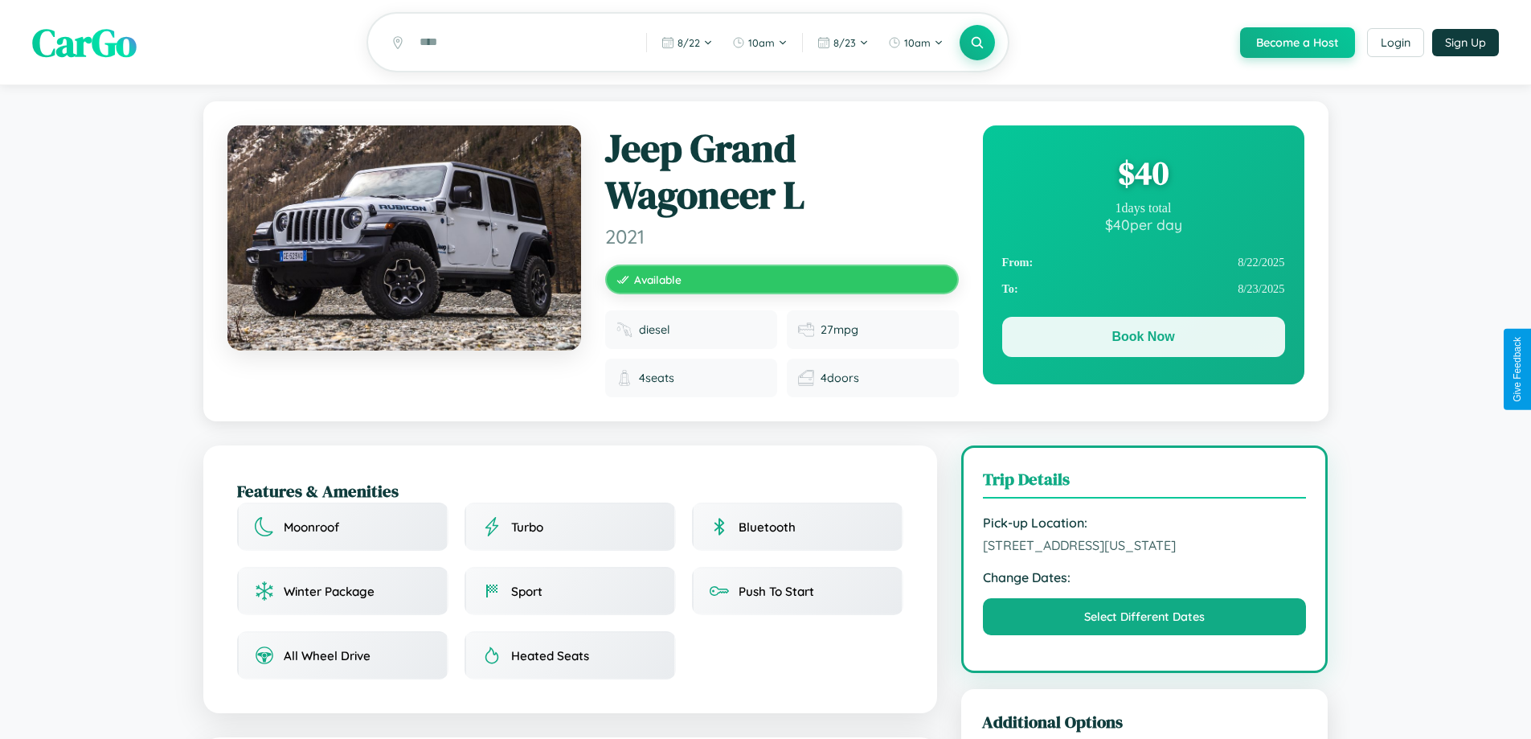
click at [1143, 339] on button "Book Now" at bounding box center [1143, 337] width 283 height 40
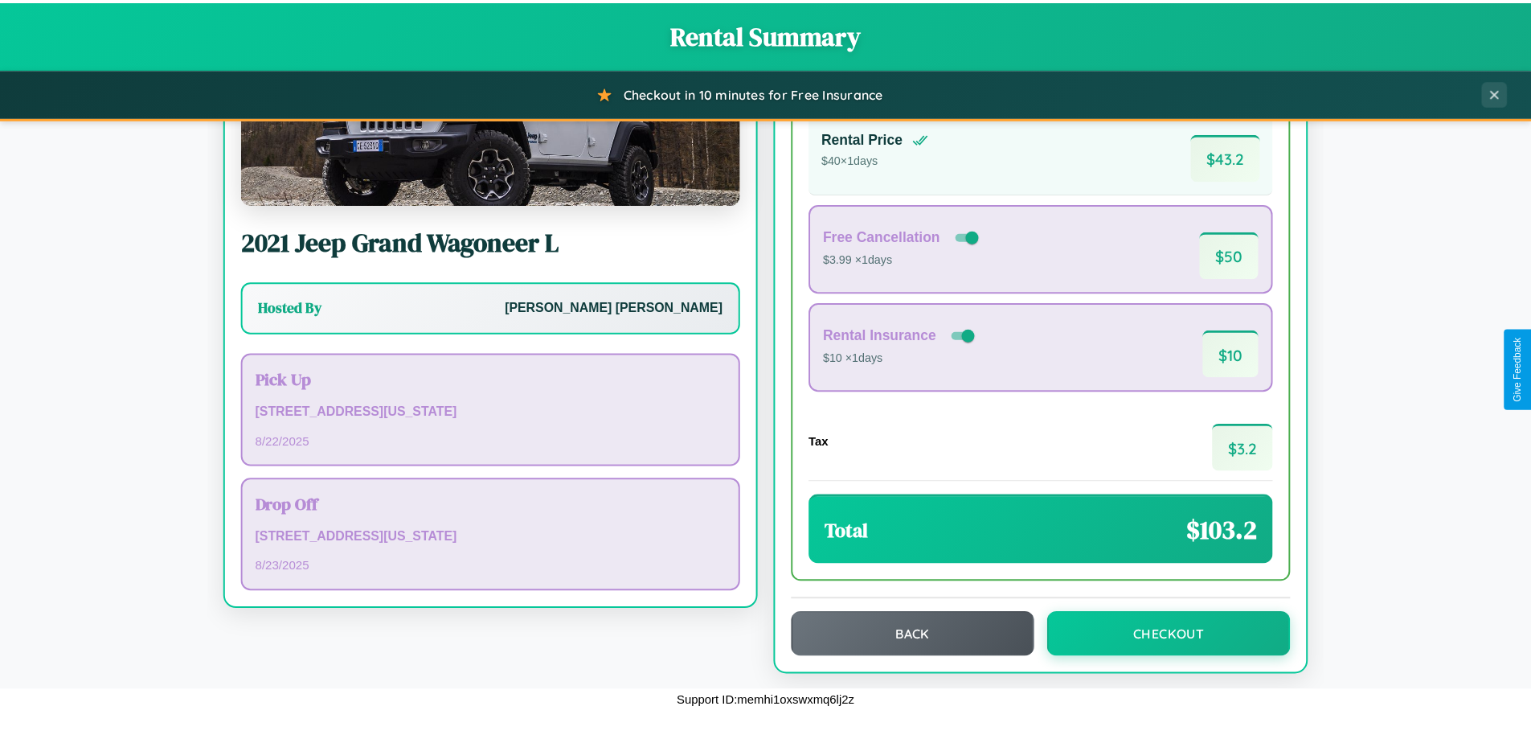
scroll to position [110, 0]
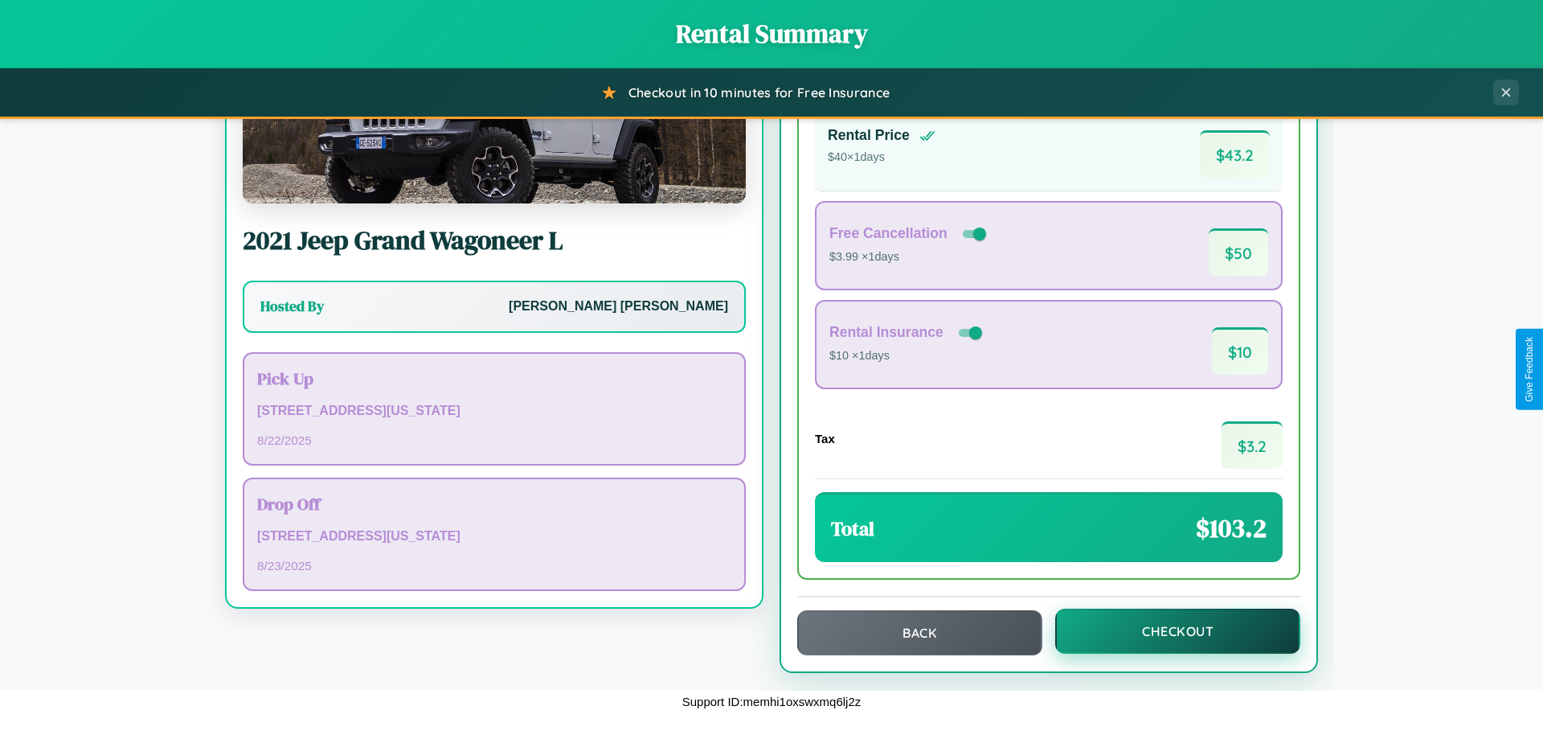
click at [1167, 631] on button "Checkout" at bounding box center [1177, 630] width 245 height 45
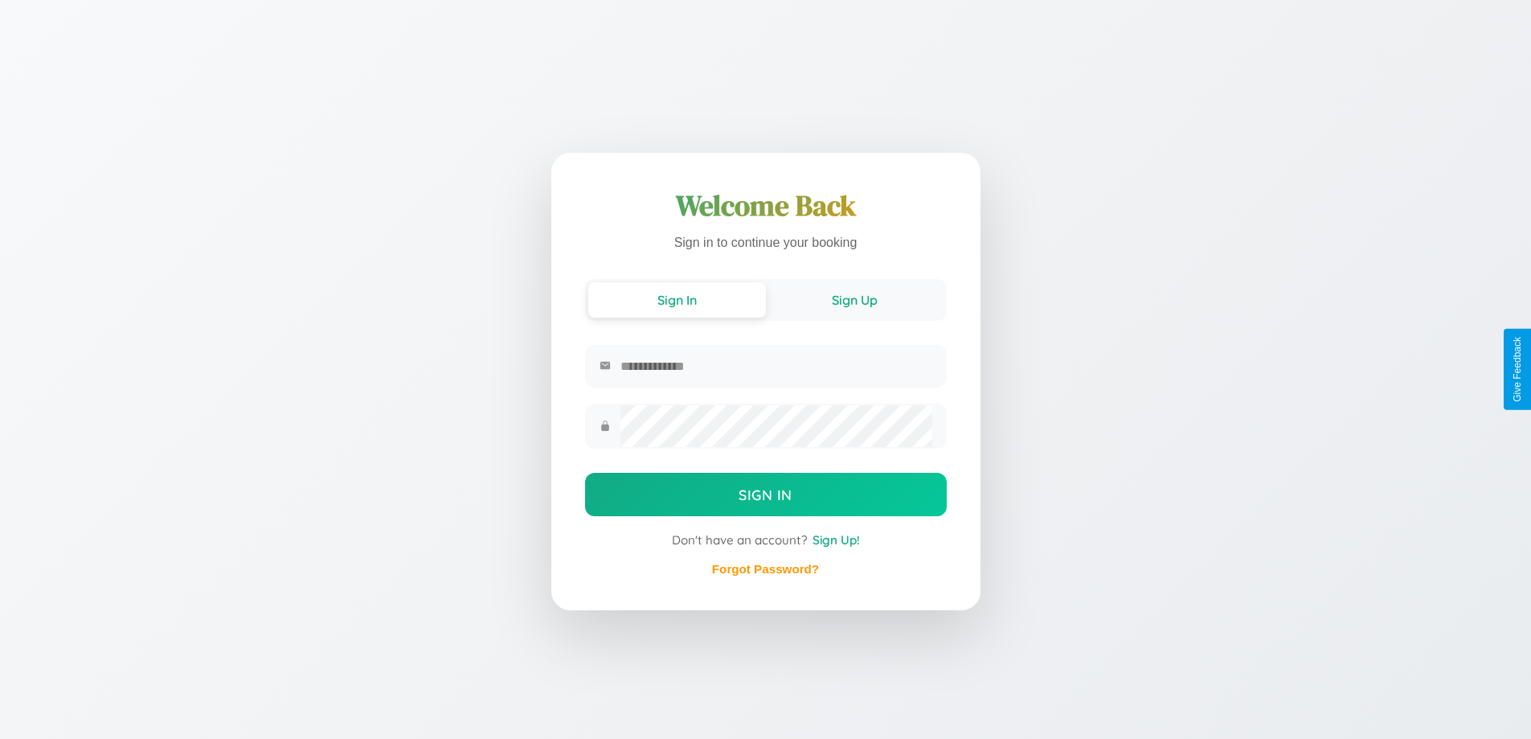
click at [854, 298] on button "Sign Up" at bounding box center [855, 299] width 178 height 35
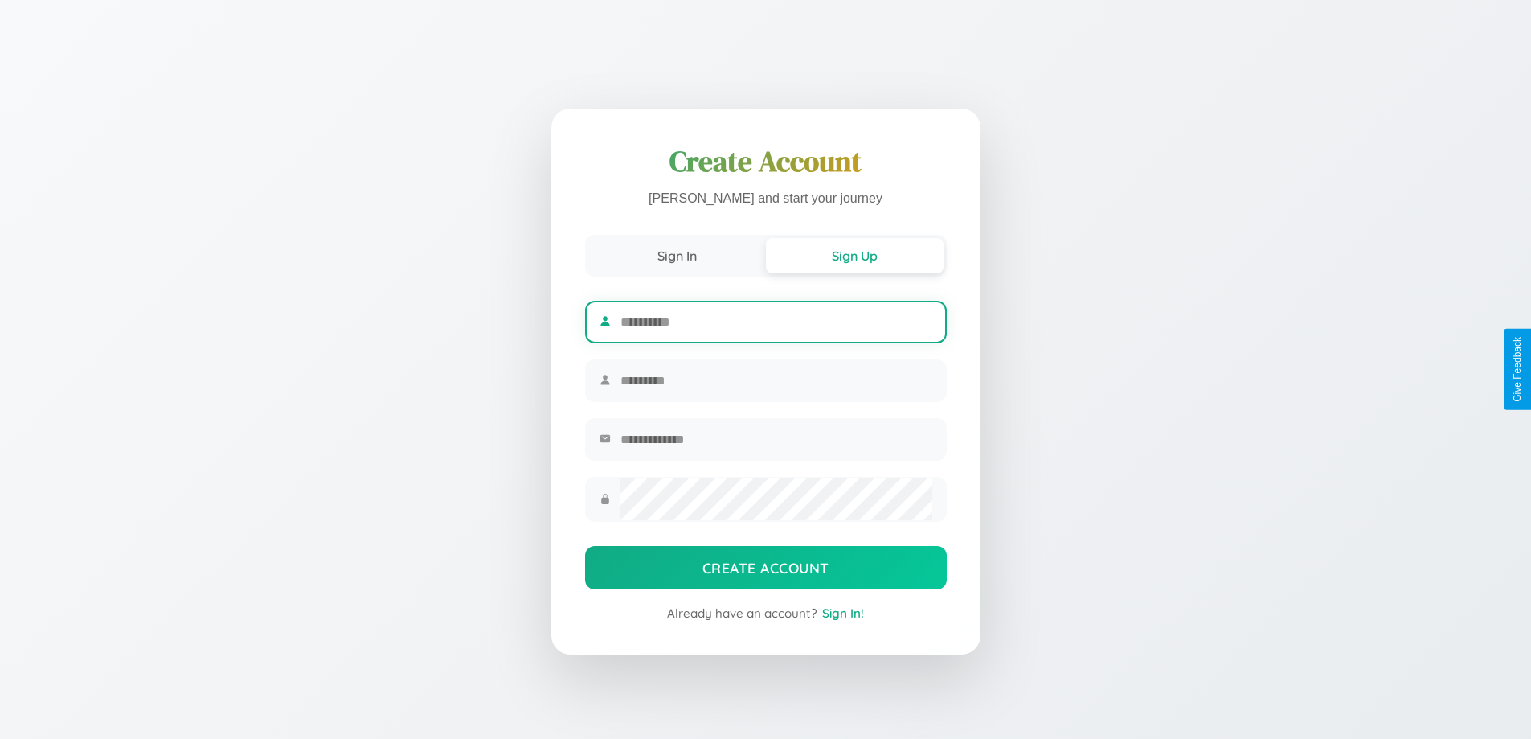
click at [775, 319] on input "text" at bounding box center [775, 321] width 311 height 39
type input "*********"
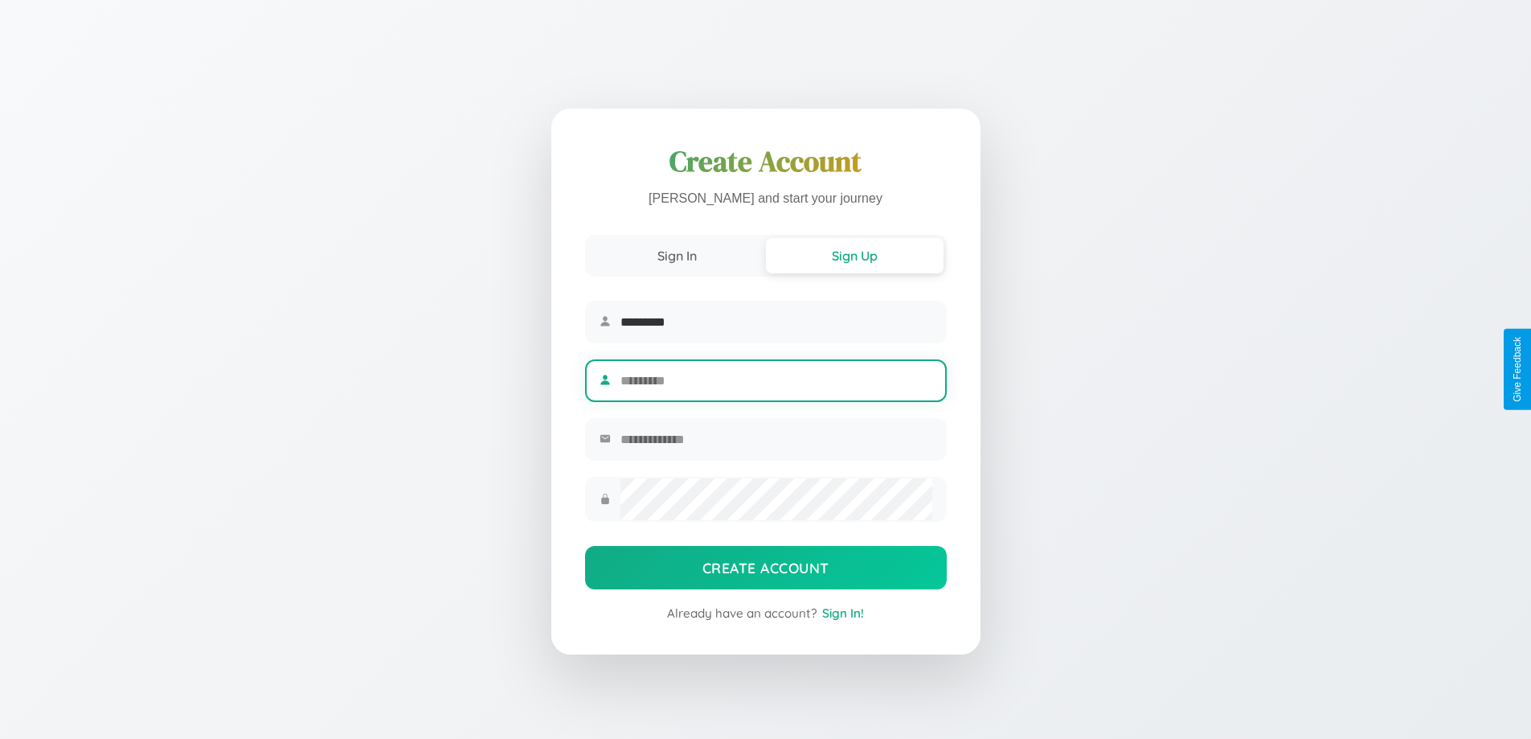
click at [775, 380] on input "text" at bounding box center [775, 380] width 311 height 39
type input "*****"
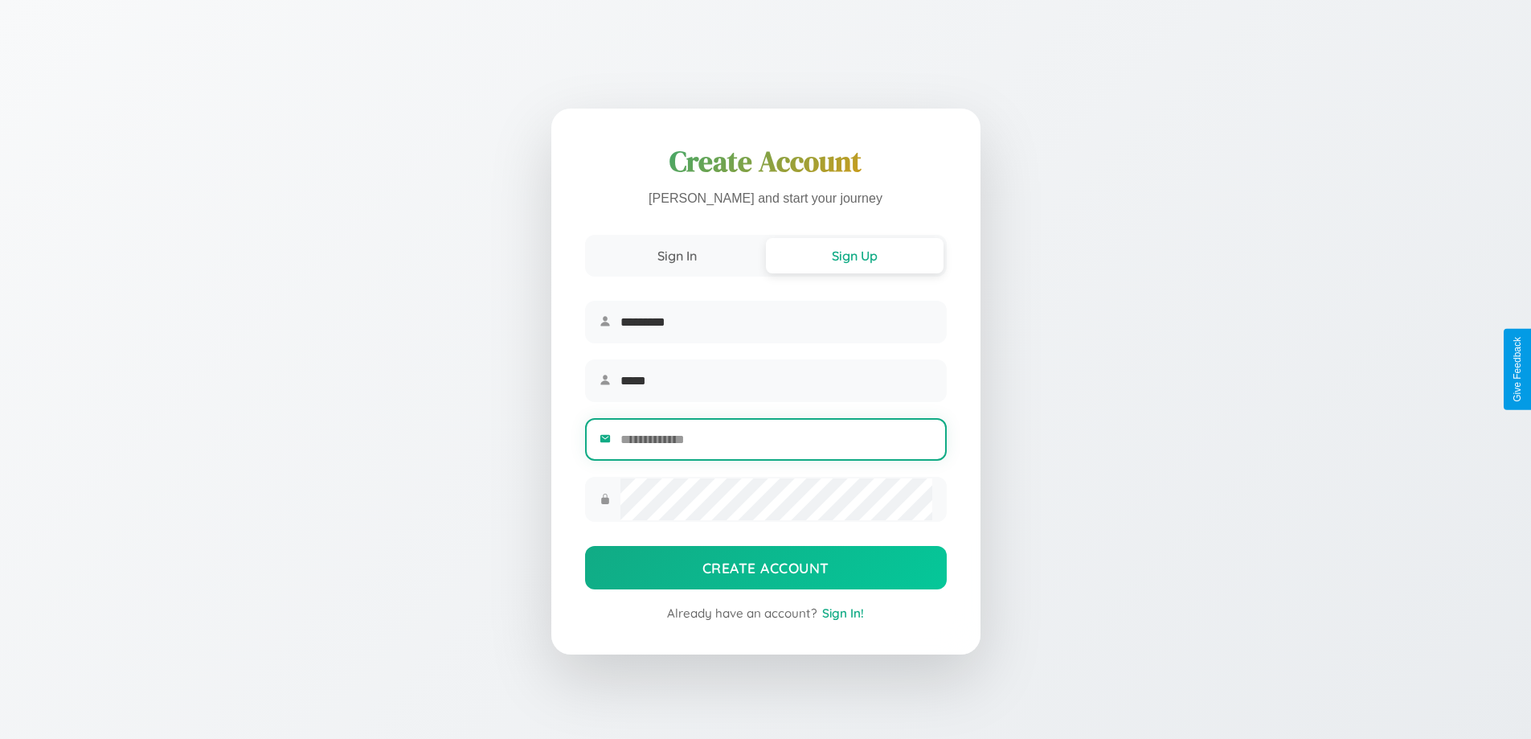
click at [775, 441] on input "email" at bounding box center [775, 438] width 311 height 39
type input "**********"
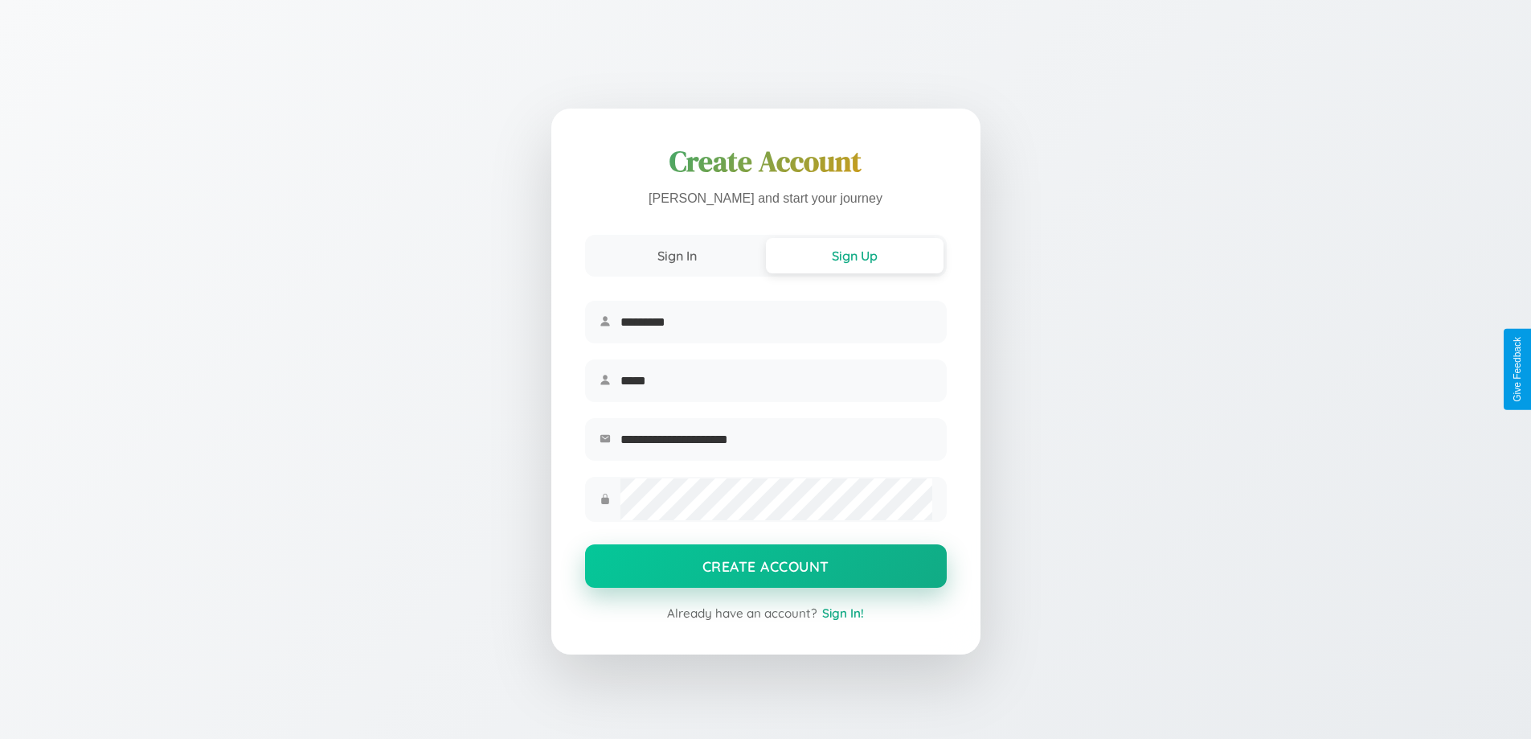
click at [765, 571] on button "Create Account" at bounding box center [766, 565] width 362 height 43
